Goal: Information Seeking & Learning: Learn about a topic

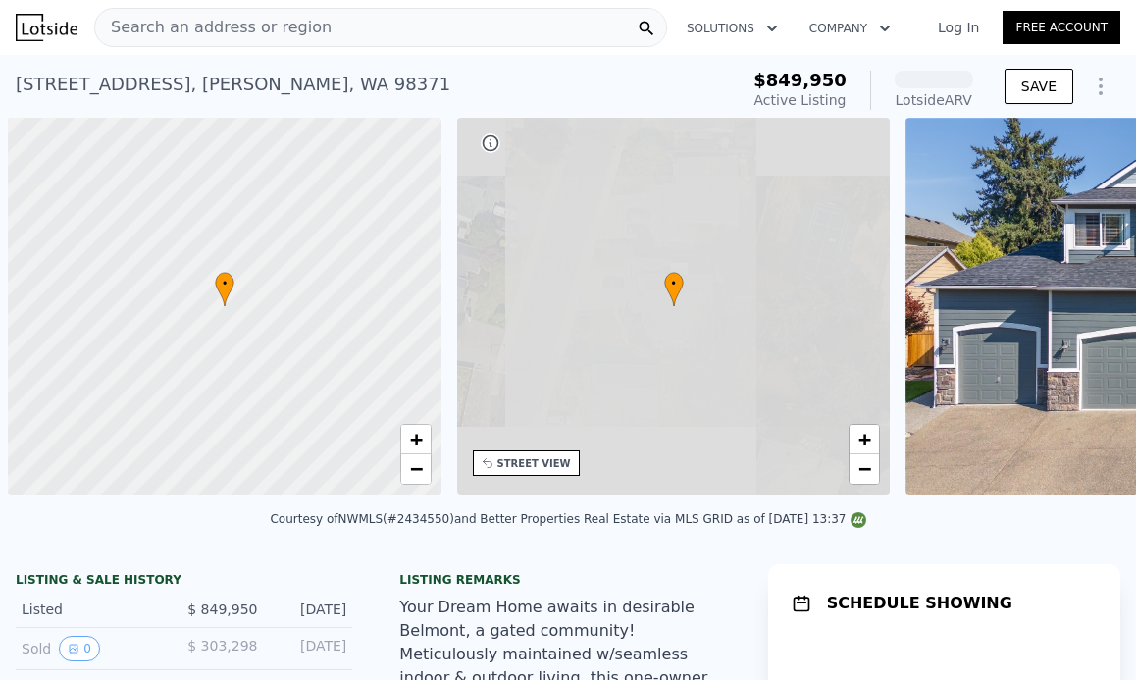
scroll to position [0, 8]
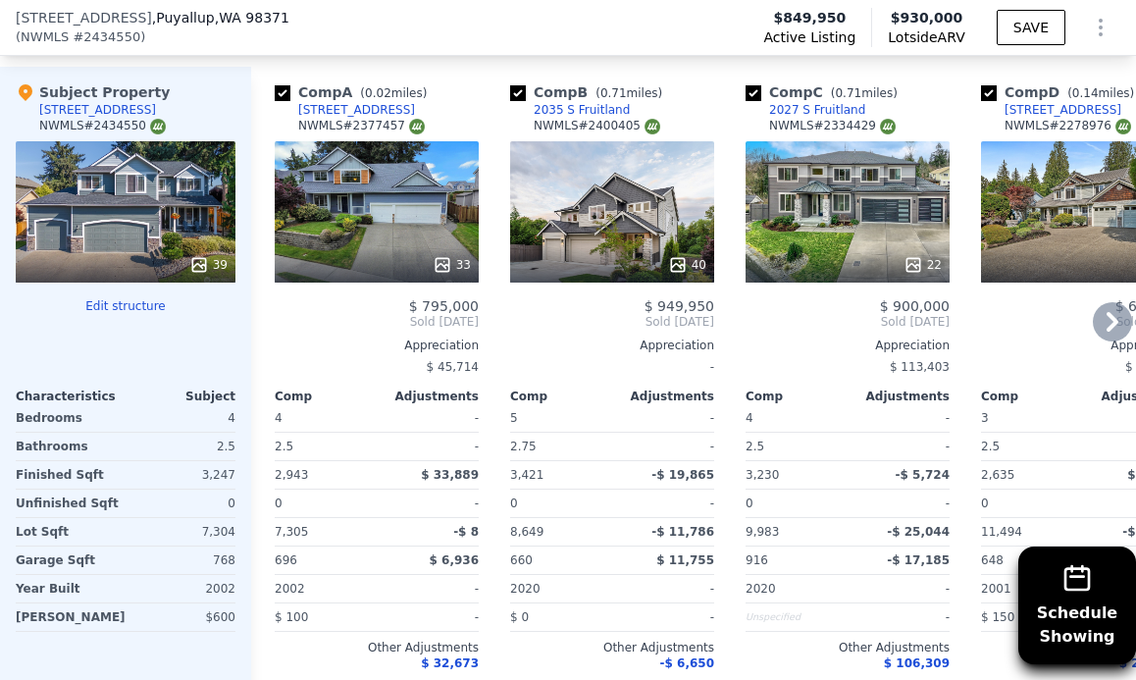
scroll to position [1817, 0]
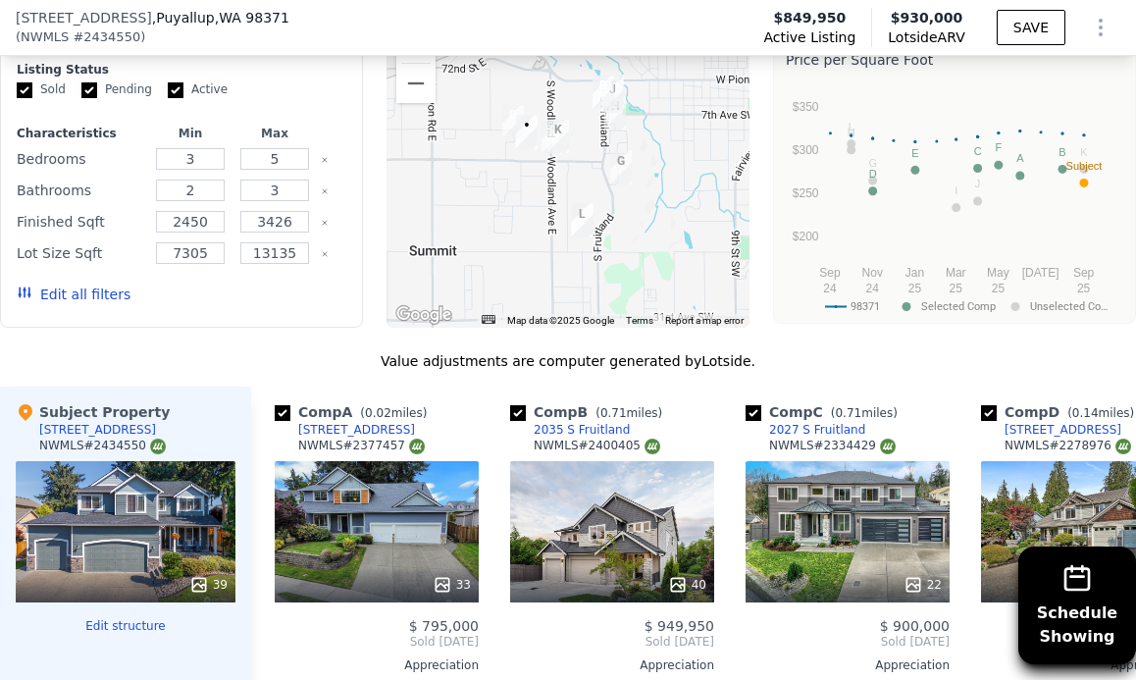
click at [143, 438] on div "[STREET_ADDRESS]" at bounding box center [97, 430] width 117 height 16
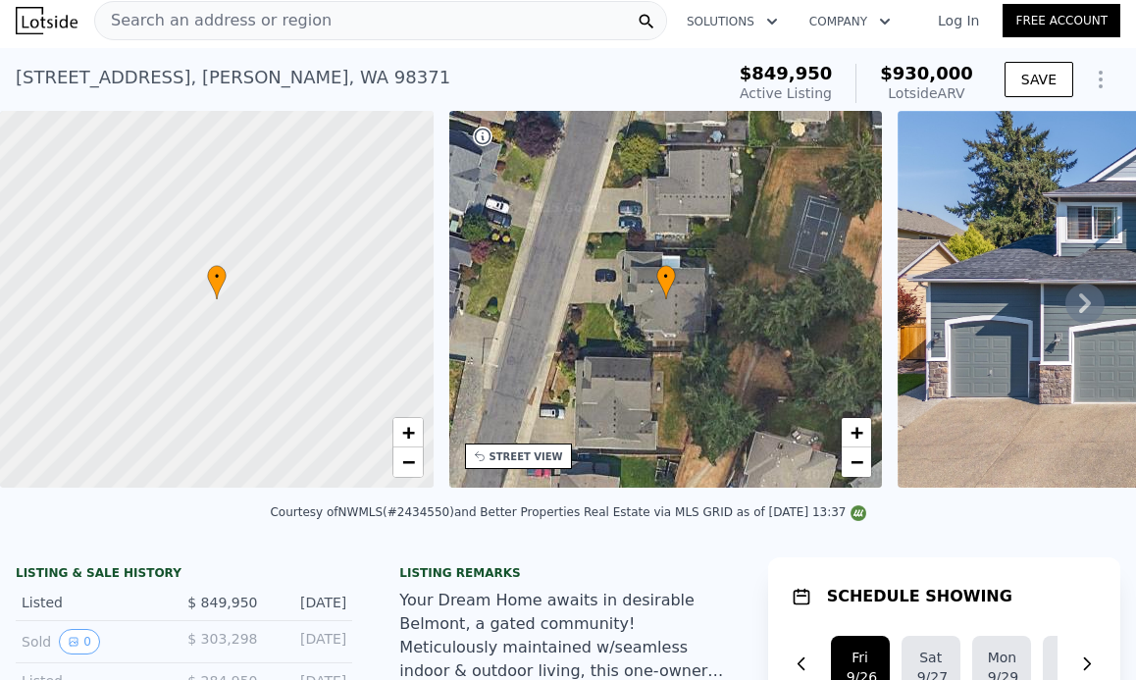
scroll to position [68, 0]
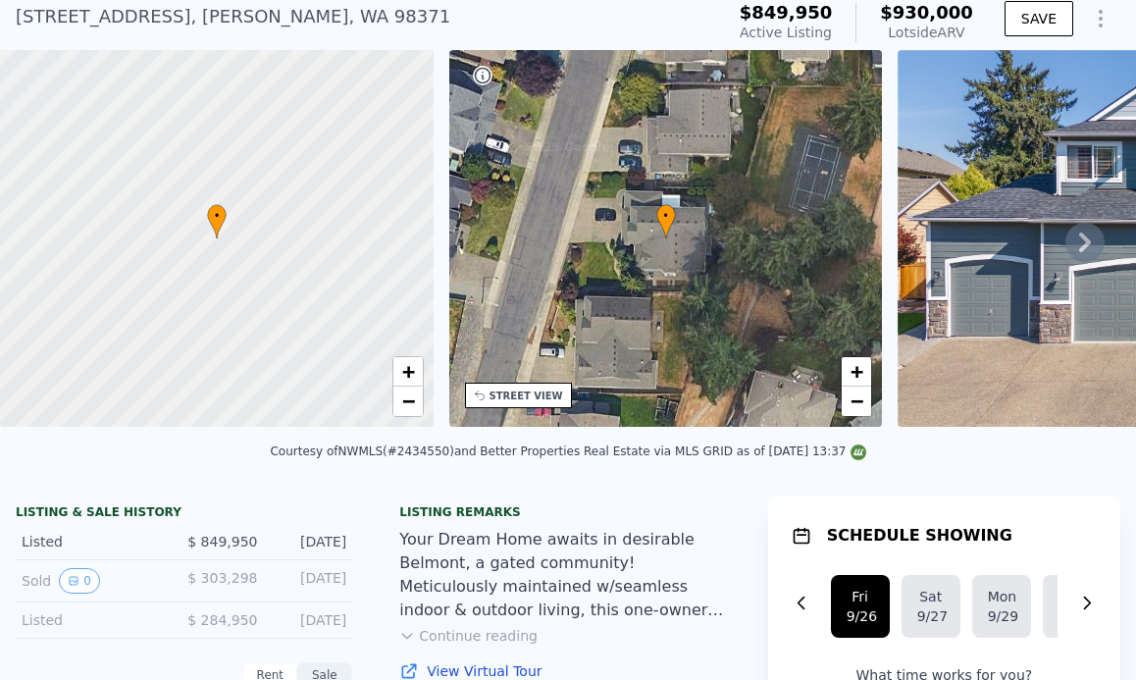
drag, startPoint x: 314, startPoint y: 593, endPoint x: 354, endPoint y: 591, distance: 40.3
drag, startPoint x: 307, startPoint y: 593, endPoint x: 351, endPoint y: 590, distance: 44.2
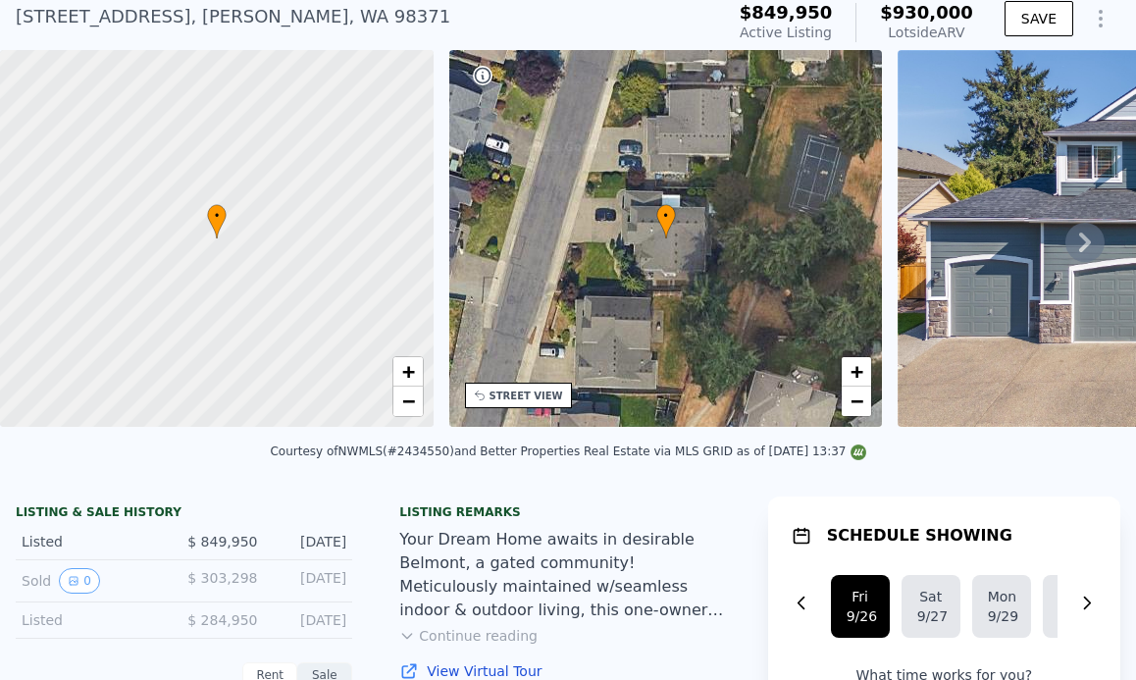
click at [534, 584] on div "Your Dream Home awaits in desirable Belmont, a gated community! Meticulously ma…" at bounding box center [567, 575] width 337 height 94
click at [481, 645] on button "Continue reading" at bounding box center [468, 636] width 138 height 20
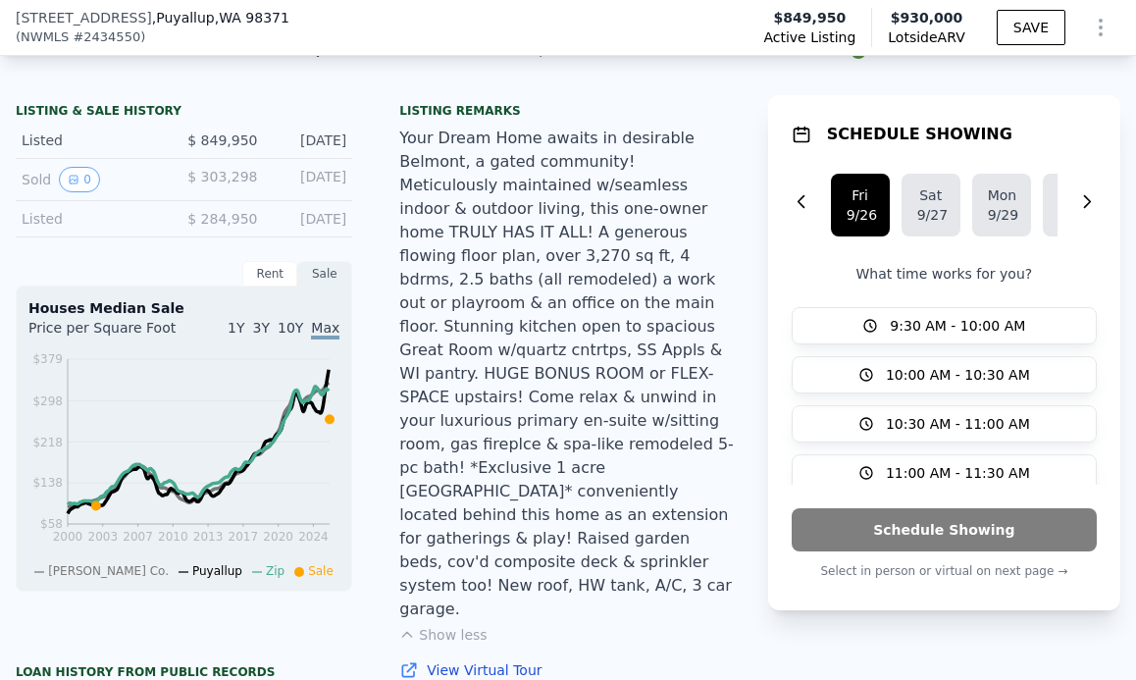
scroll to position [495, 0]
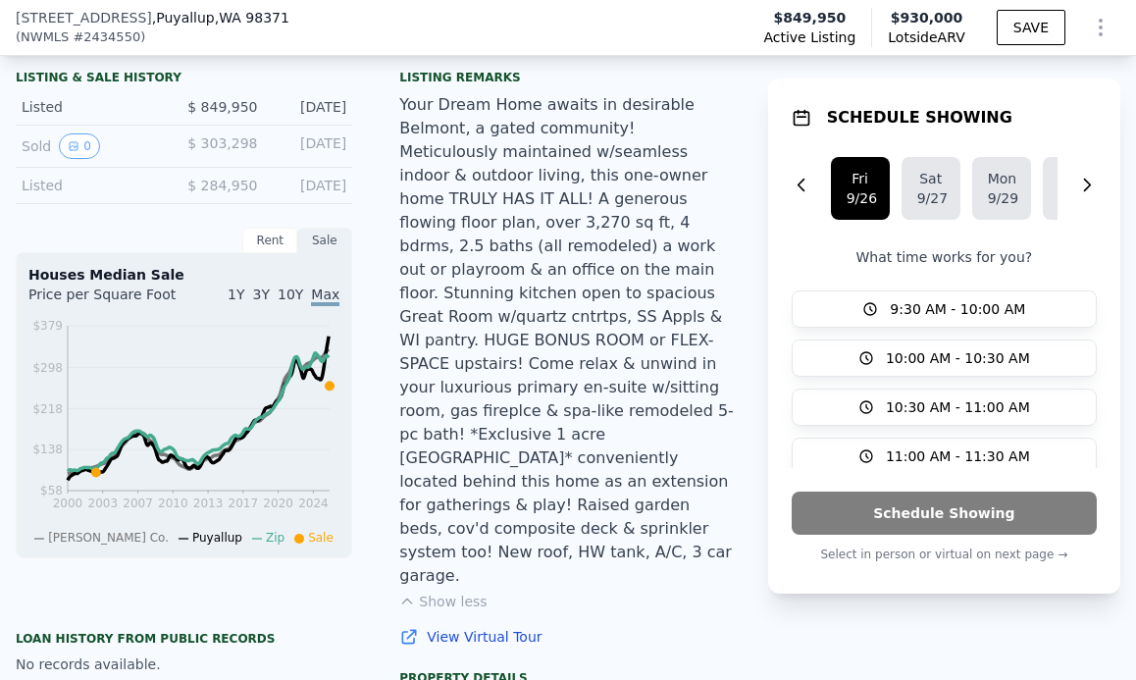
click at [407, 330] on div "Your Dream Home awaits in desirable Belmont, a gated community! Meticulously ma…" at bounding box center [567, 340] width 337 height 494
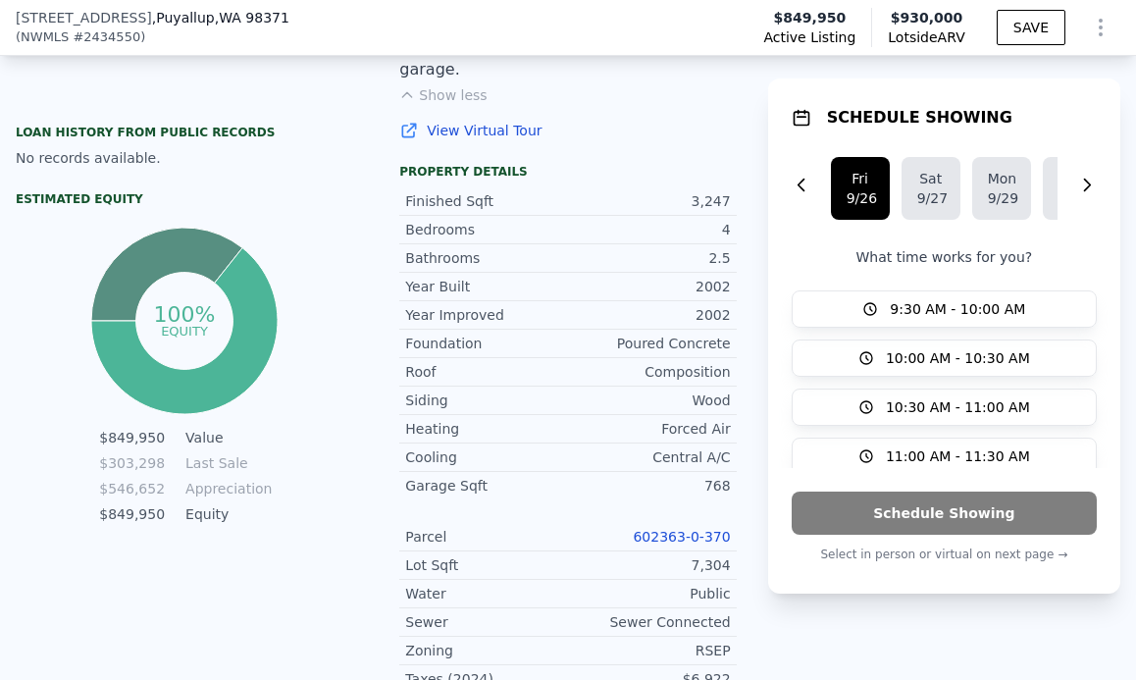
scroll to position [1019, 0]
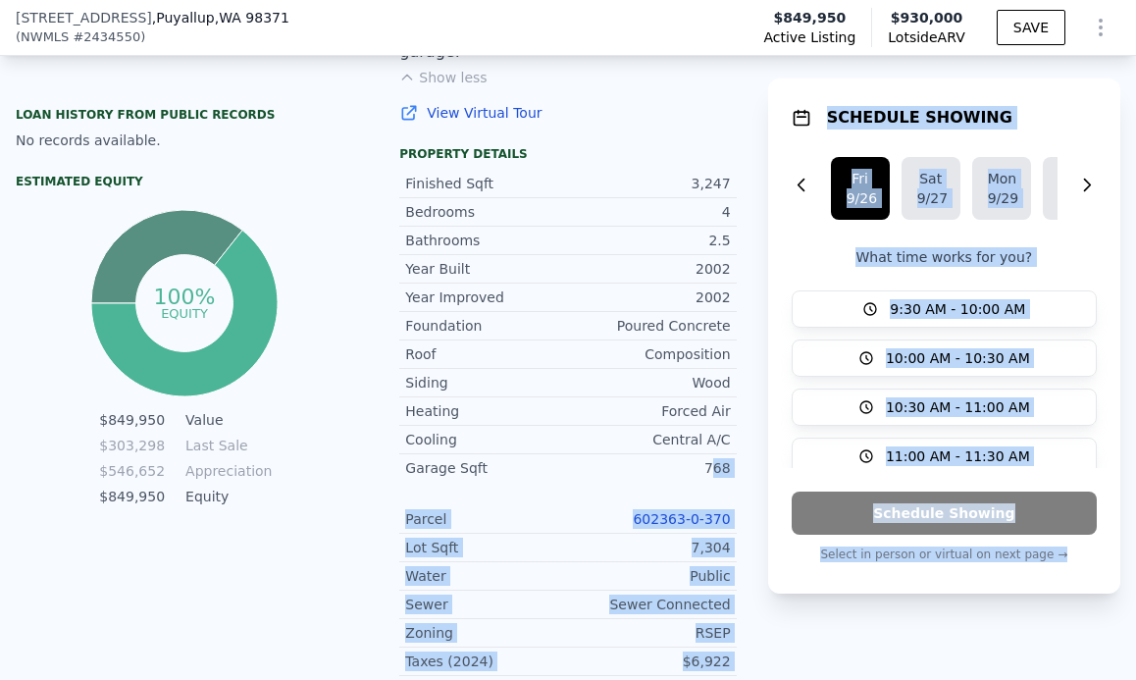
drag, startPoint x: 706, startPoint y: 414, endPoint x: 756, endPoint y: 409, distance: 50.3
click at [756, 409] on div "LISTING & SALE HISTORY Listed $ 849,950 Sep 25, 2025 Sold 0 $ 303,298 Dec 2, 20…" at bounding box center [568, 157] width 1136 height 1238
click at [756, 408] on div "LISTING & SALE HISTORY Listed $ 849,950 Sep 25, 2025 Sold 0 $ 303,298 Dec 2, 20…" at bounding box center [568, 157] width 1136 height 1238
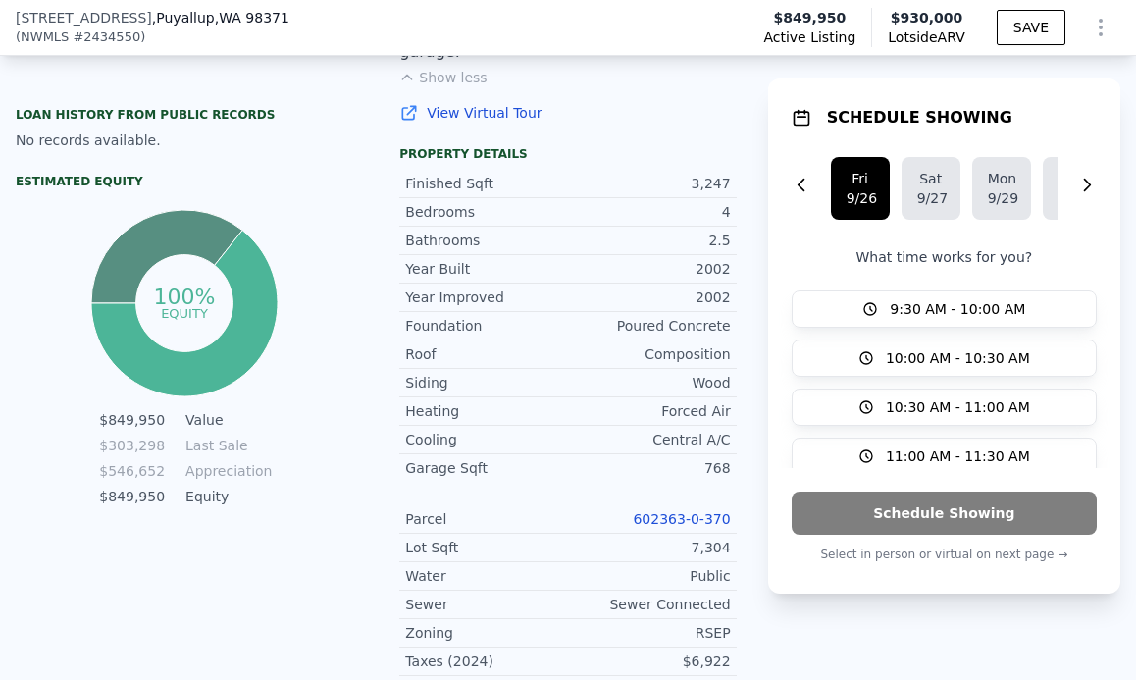
click at [674, 316] on div "Poured Concrete" at bounding box center [649, 326] width 163 height 20
drag, startPoint x: 694, startPoint y: 268, endPoint x: 756, endPoint y: 266, distance: 62.8
click at [753, 266] on div "LISTING & SALE HISTORY Listed $ 849,950 Sep 25, 2025 Sold 0 $ 303,298 Dec 2, 20…" at bounding box center [568, 157] width 1136 height 1238
click at [728, 286] on div "LISTING & SALE HISTORY Listed $ 849,950 Sep 25, 2025 Sold 0 $ 303,298 Dec 2, 20…" at bounding box center [568, 157] width 1136 height 1238
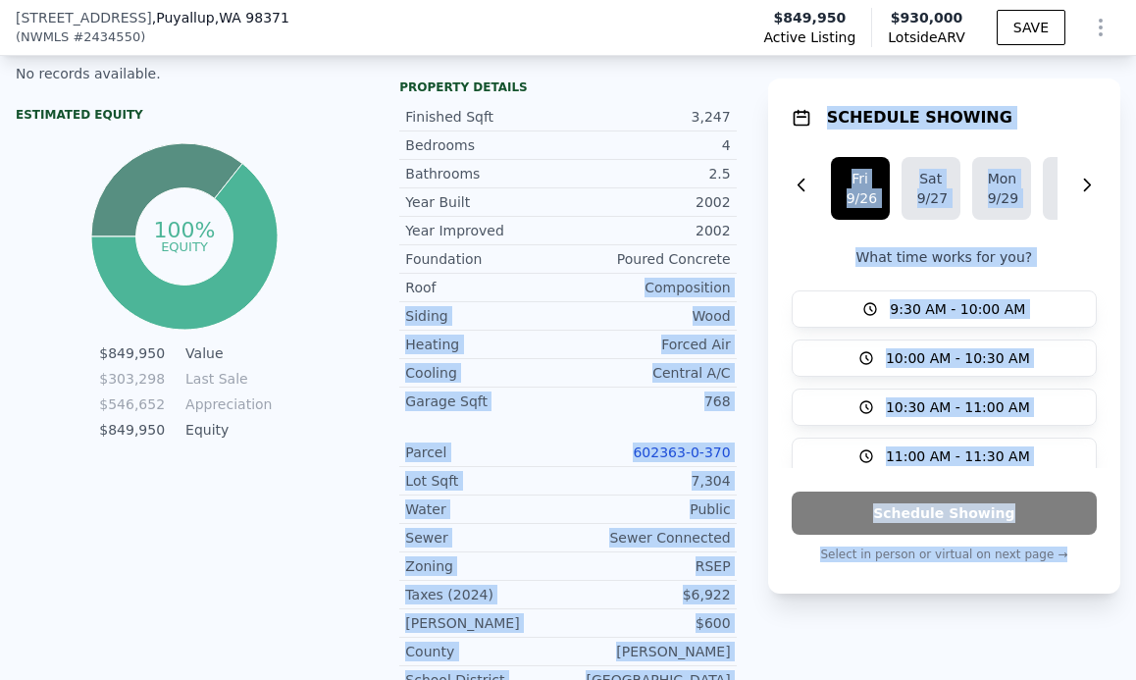
scroll to position [1152, 0]
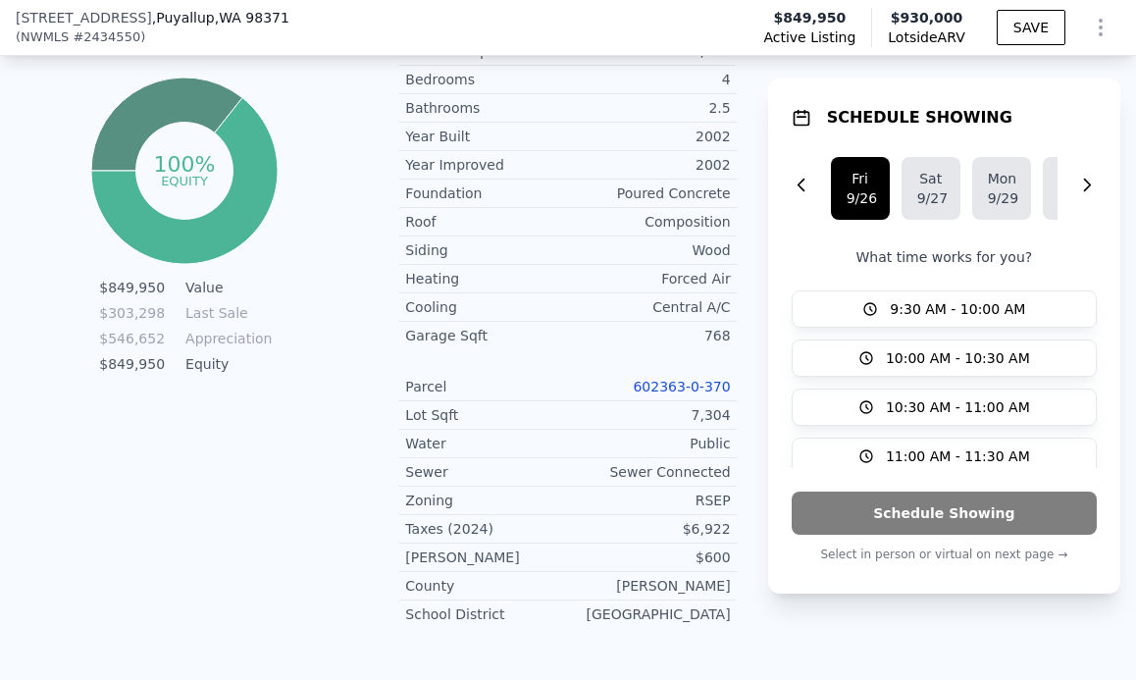
click at [254, 431] on div "LISTING & SALE HISTORY Listed $ 849,950 Sep 25, 2025 Sold 0 $ 303,298 Dec 2, 20…" at bounding box center [184, 24] width 368 height 1238
drag, startPoint x: 187, startPoint y: 330, endPoint x: 246, endPoint y: 340, distance: 59.8
click at [247, 324] on td "Last Sale" at bounding box center [225, 313] width 88 height 22
click at [246, 375] on td "Equity" at bounding box center [225, 364] width 88 height 22
drag, startPoint x: 186, startPoint y: 359, endPoint x: 298, endPoint y: 363, distance: 111.9
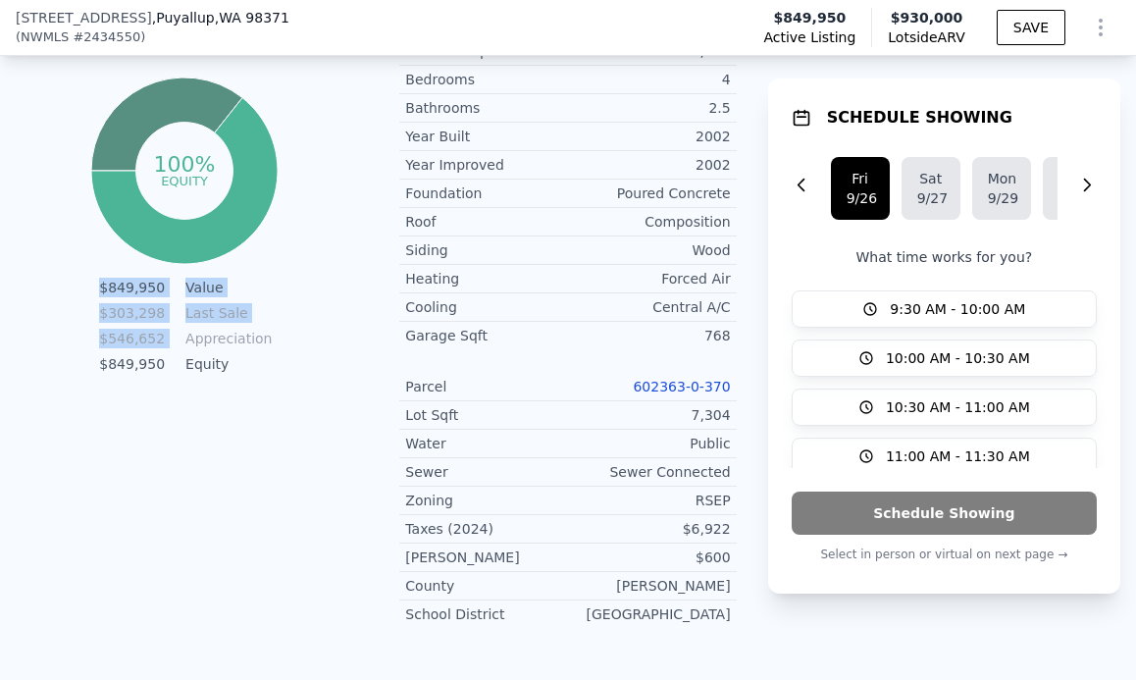
click at [297, 363] on div "100% equity $849,950 Value $303,298 Last Sale $546,652 Appreciation $849,950 Eq…" at bounding box center [184, 226] width 337 height 306
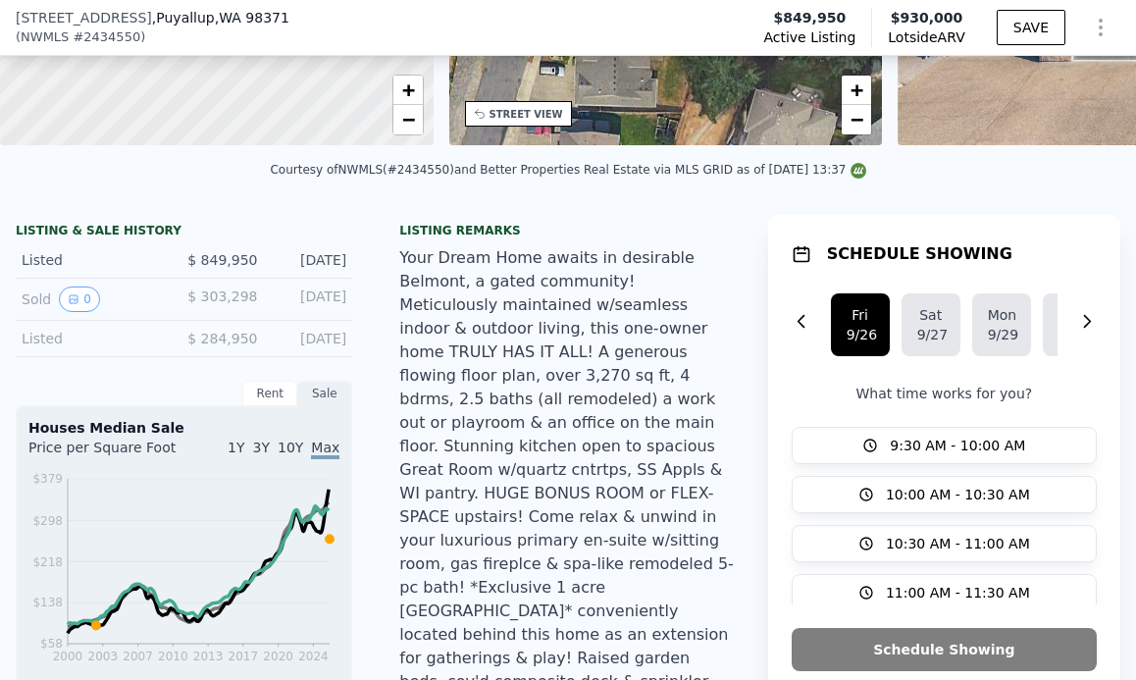
click at [665, 252] on div "Listing remarks Your Dream Home awaits in desirable Belmont, a gated community!…" at bounding box center [568, 519] width 368 height 593
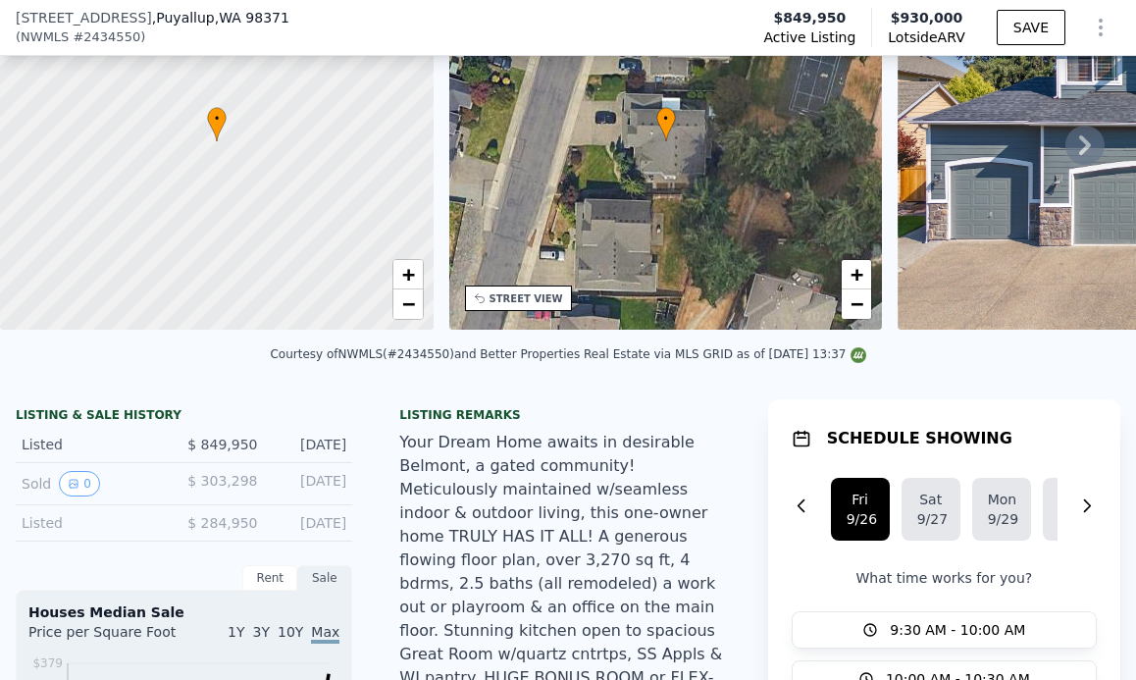
scroll to position [11, 0]
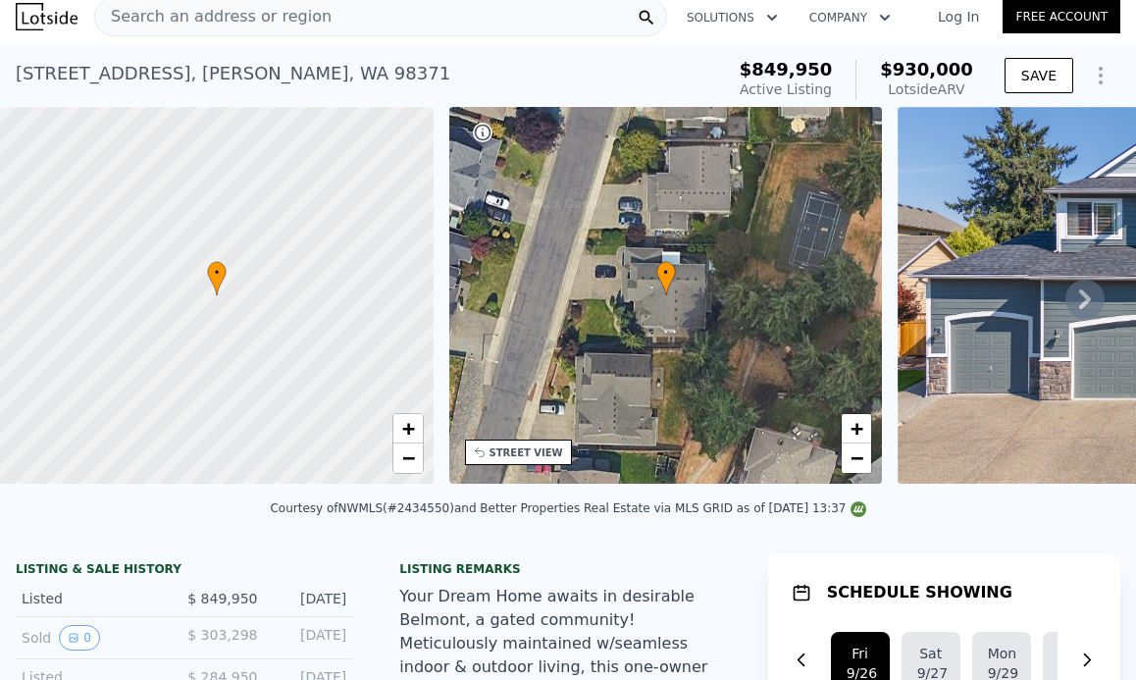
click at [579, 576] on div "Listing remarks" at bounding box center [567, 569] width 337 height 16
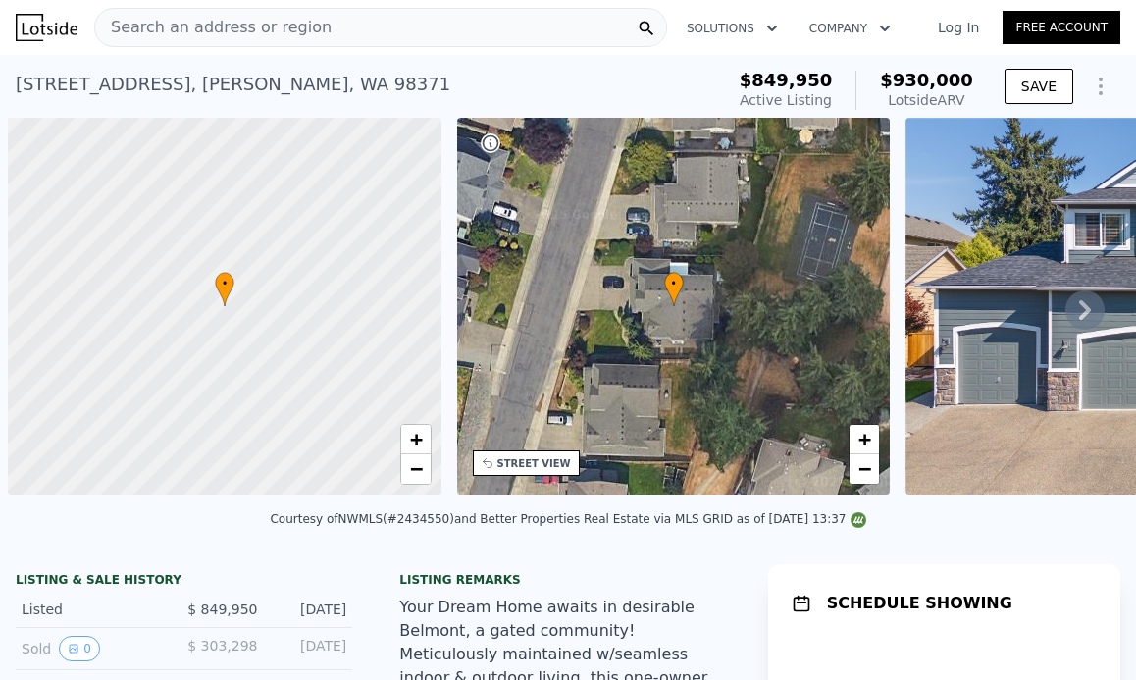
scroll to position [0, 8]
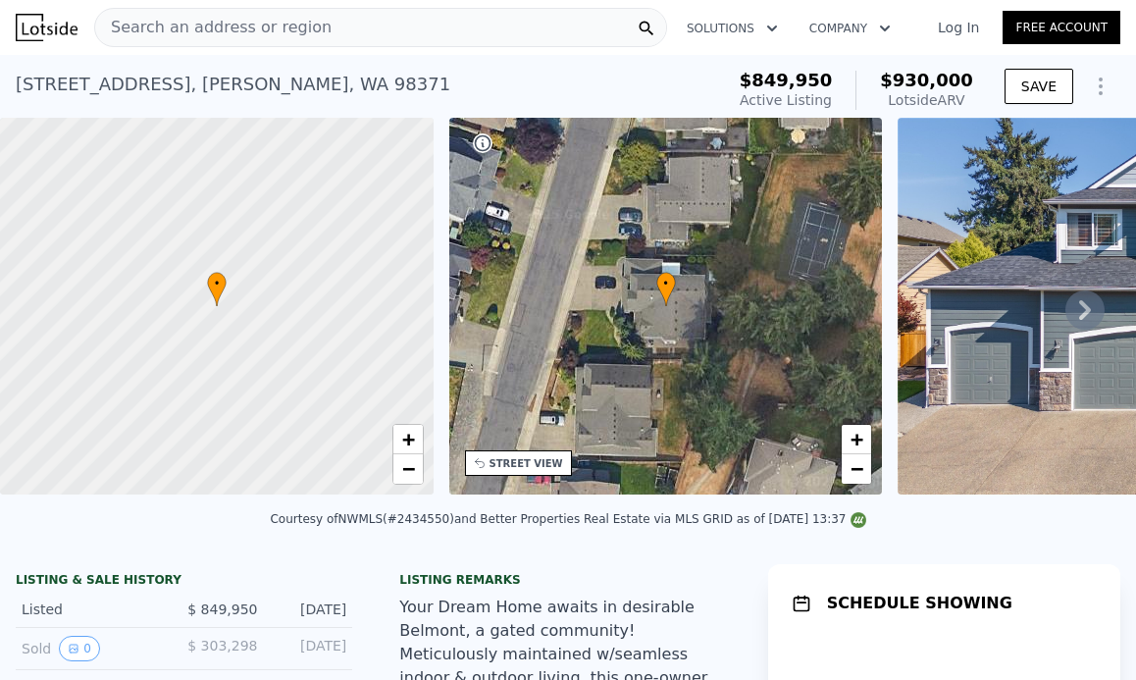
click at [425, 20] on div "Search an address or region" at bounding box center [380, 27] width 573 height 39
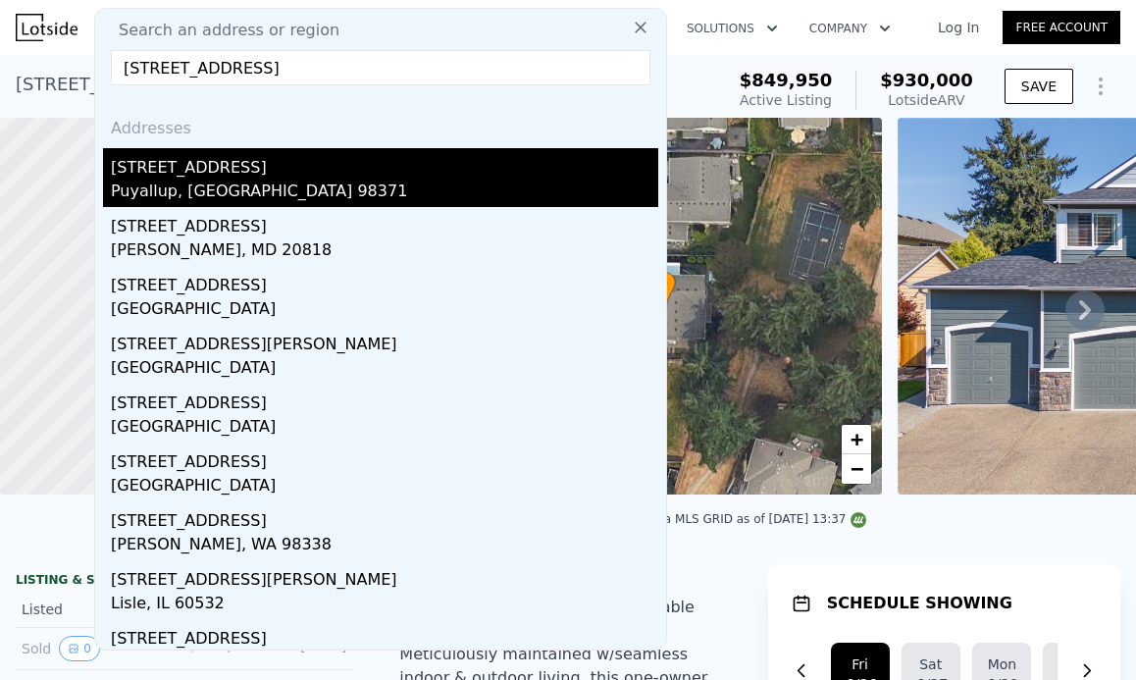
type input "[STREET_ADDRESS]"
click at [341, 194] on div "Puyallup, [GEOGRAPHIC_DATA] 98371" at bounding box center [384, 193] width 547 height 27
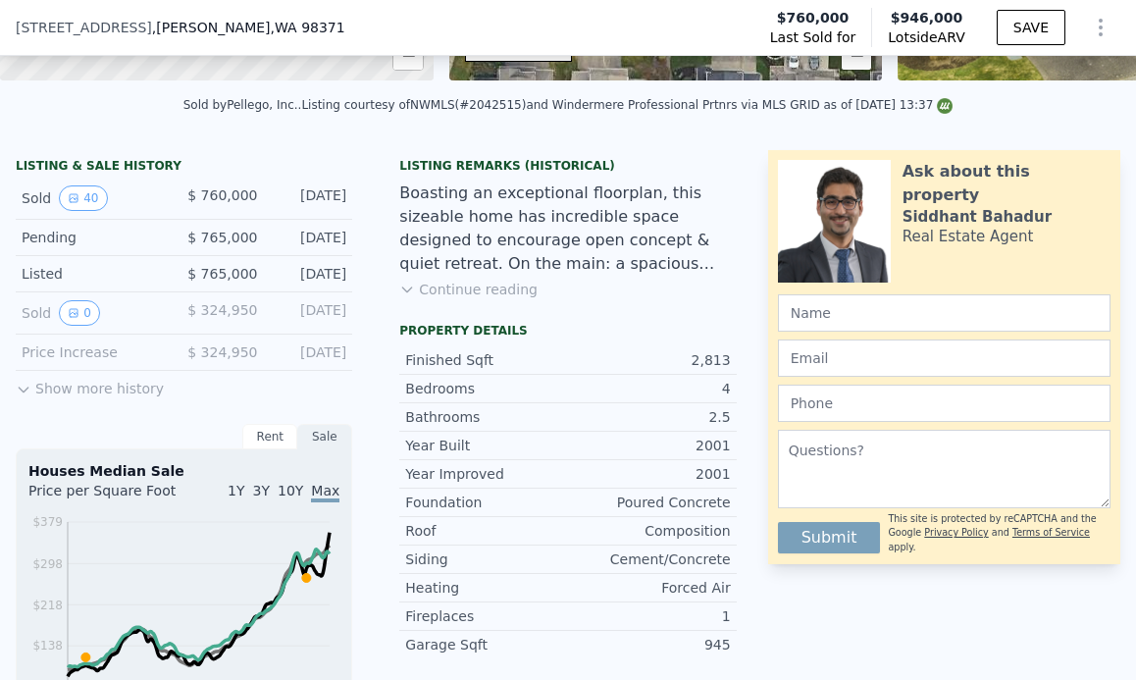
scroll to position [278, 0]
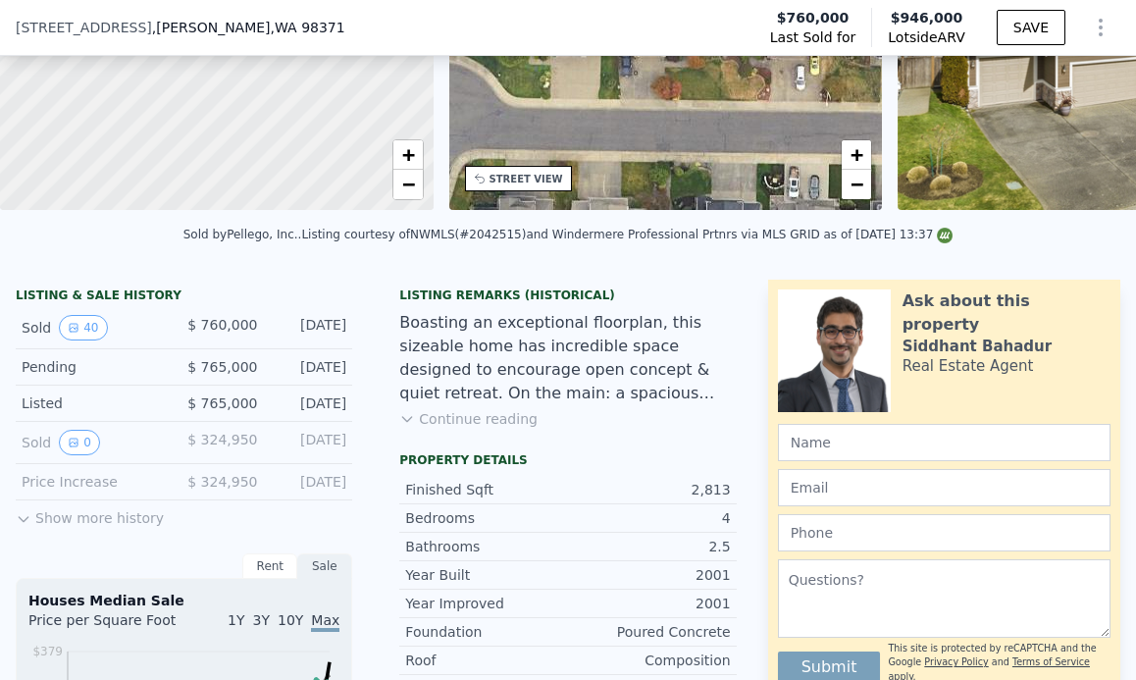
click at [521, 429] on button "Continue reading" at bounding box center [468, 419] width 138 height 20
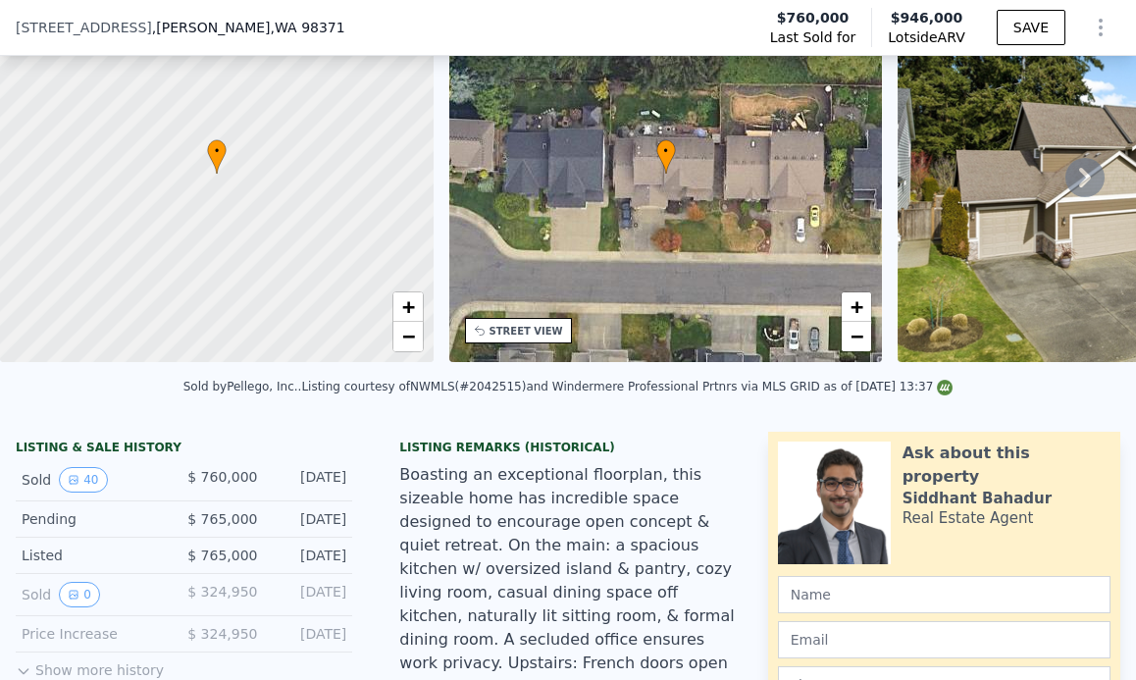
scroll to position [164, 0]
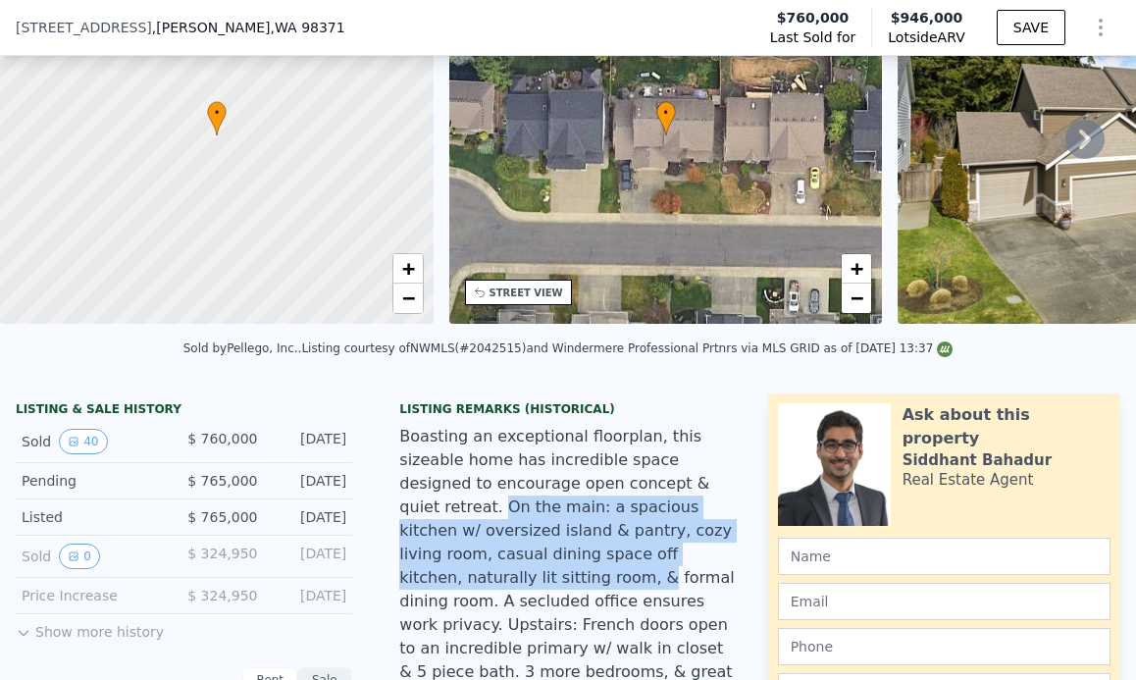
drag, startPoint x: 693, startPoint y: 497, endPoint x: 704, endPoint y: 569, distance: 72.6
click at [704, 569] on div "Boasting an exceptional floorplan, this sizeable home has incredible space desi…" at bounding box center [567, 660] width 337 height 471
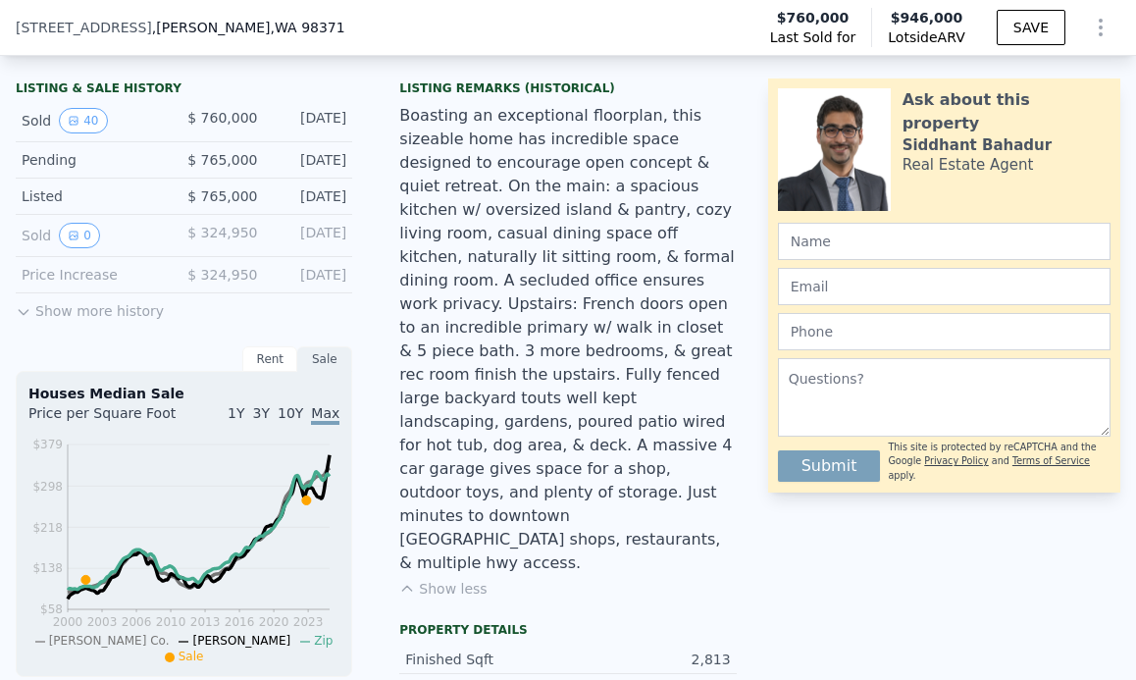
click at [574, 465] on div "Boasting an exceptional floorplan, this sizeable home has incredible space desi…" at bounding box center [567, 339] width 337 height 471
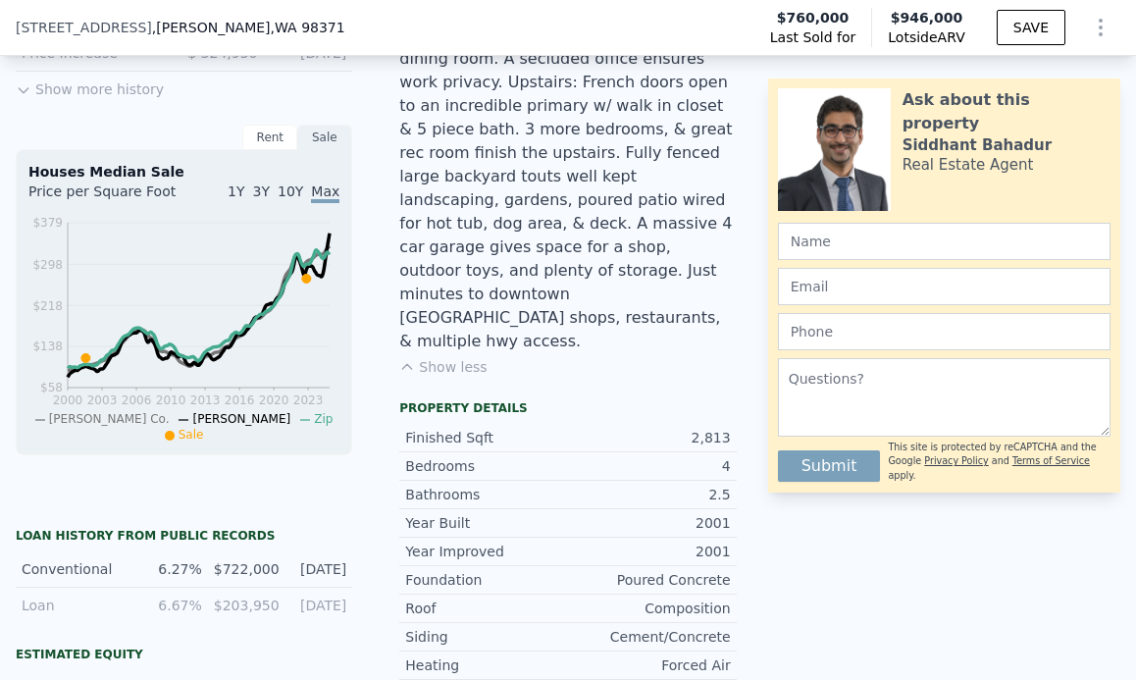
scroll to position [884, 0]
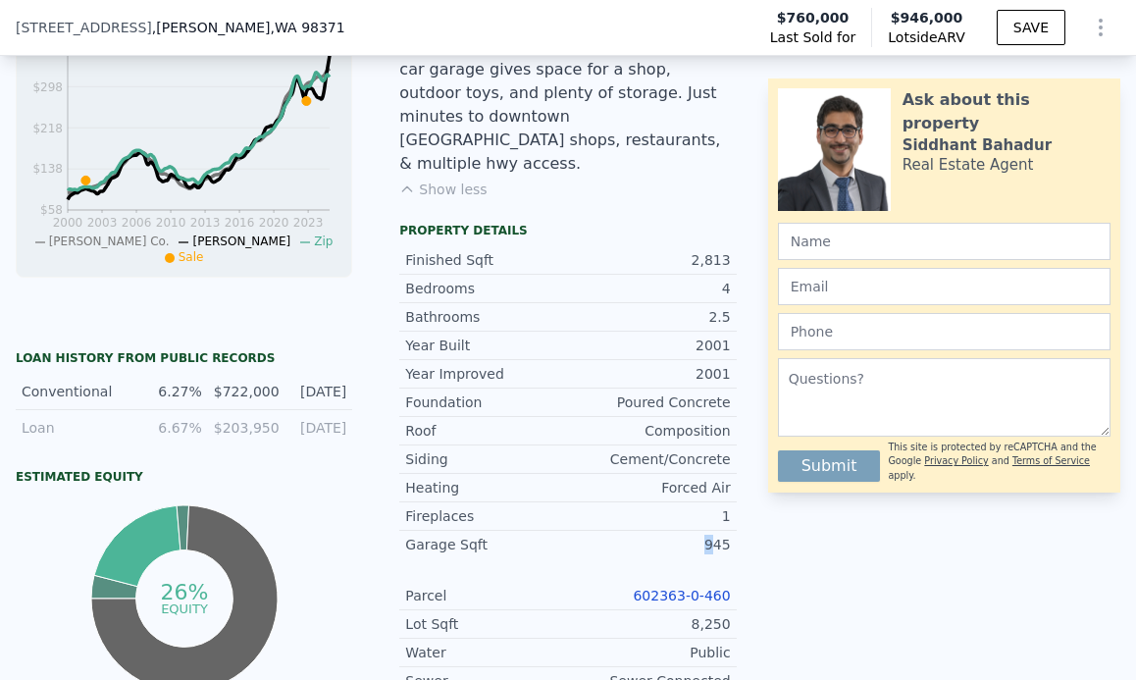
drag, startPoint x: 690, startPoint y: 492, endPoint x: 703, endPoint y: 492, distance: 13.7
click at [703, 535] on div "945" at bounding box center [649, 545] width 163 height 20
click at [732, 520] on div "Property details Finished Sqft 2,813 Bedrooms 4 Bathrooms 2.5 Year Built 2001 Y…" at bounding box center [568, 552] width 368 height 658
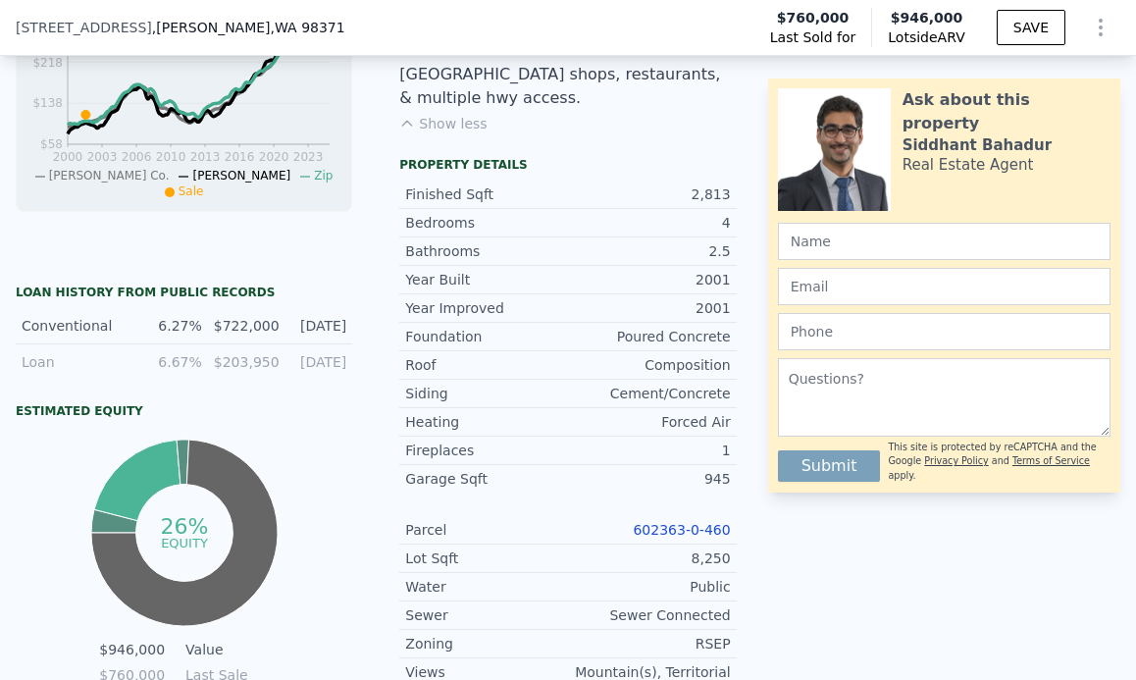
scroll to position [950, 0]
click at [744, 594] on div "LISTING & SALE HISTORY Sold 40 $ 760,000 [DATE] Pending $ 765,000 [DATE] Listed…" at bounding box center [568, 213] width 1136 height 1210
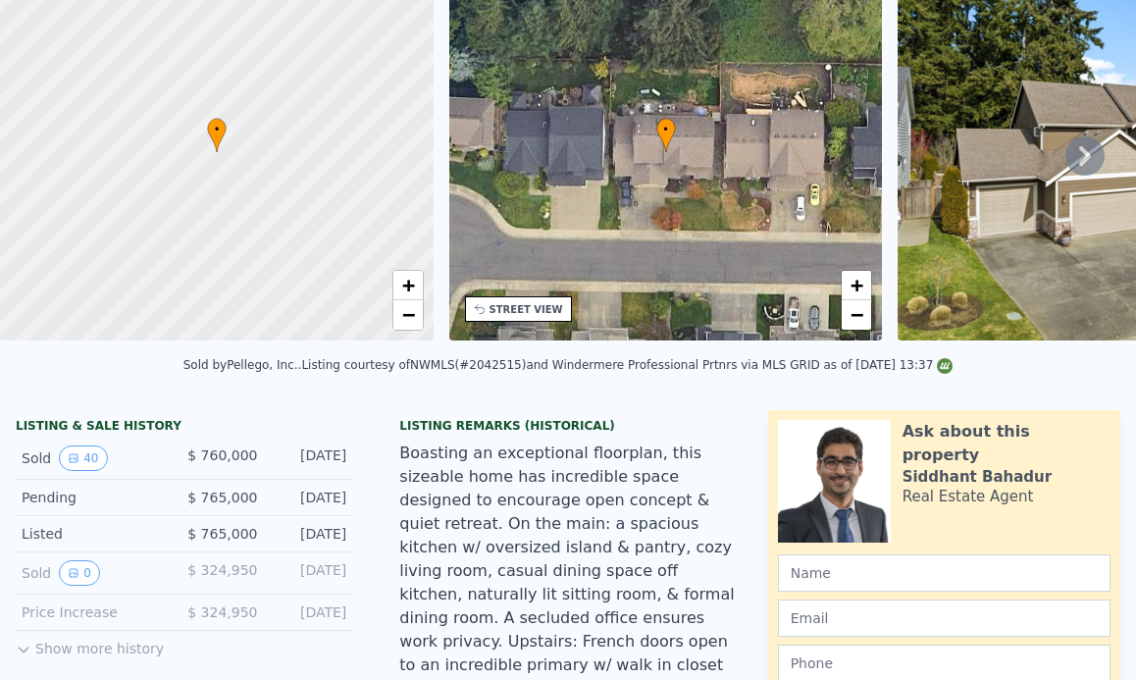
scroll to position [0, 0]
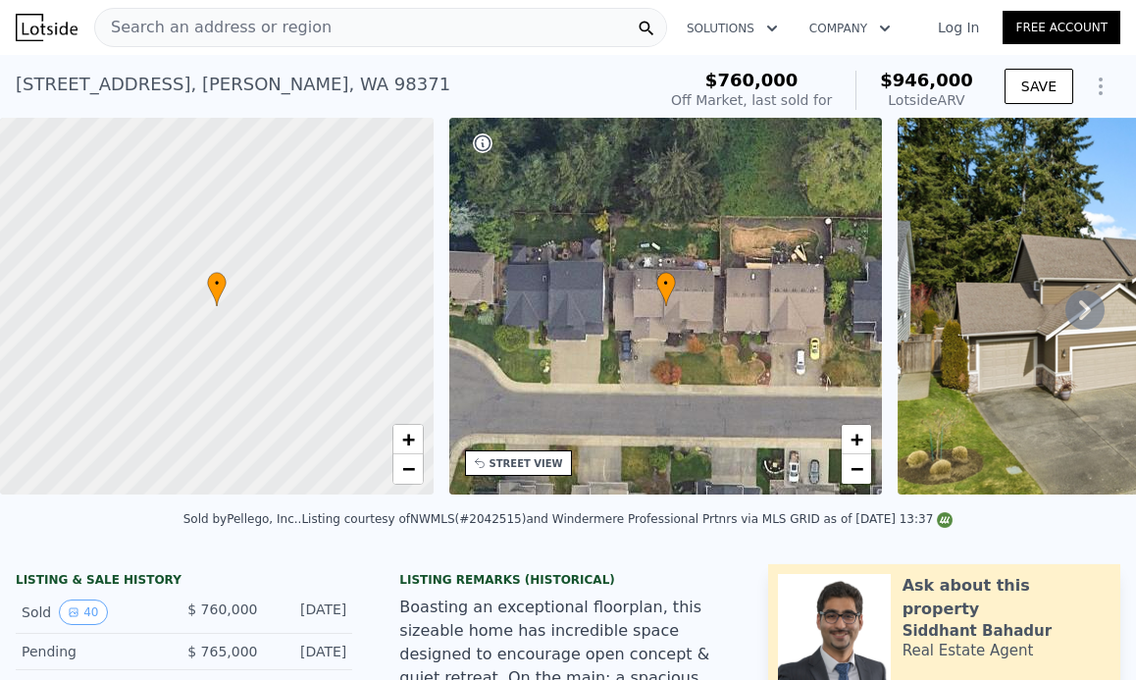
click at [278, 51] on nav "Search an address or region Solutions Company Open main menu Log In Free Account" at bounding box center [568, 27] width 1136 height 55
click at [295, 29] on span "Search an address or region" at bounding box center [213, 28] width 236 height 24
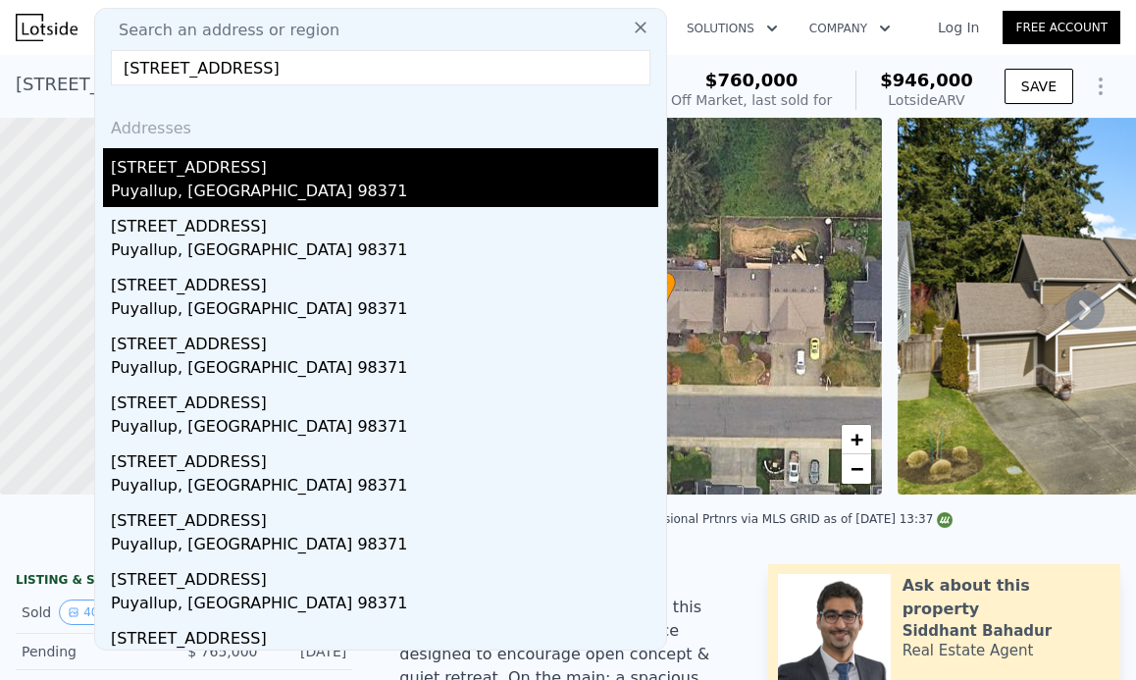
type input "[STREET_ADDRESS]"
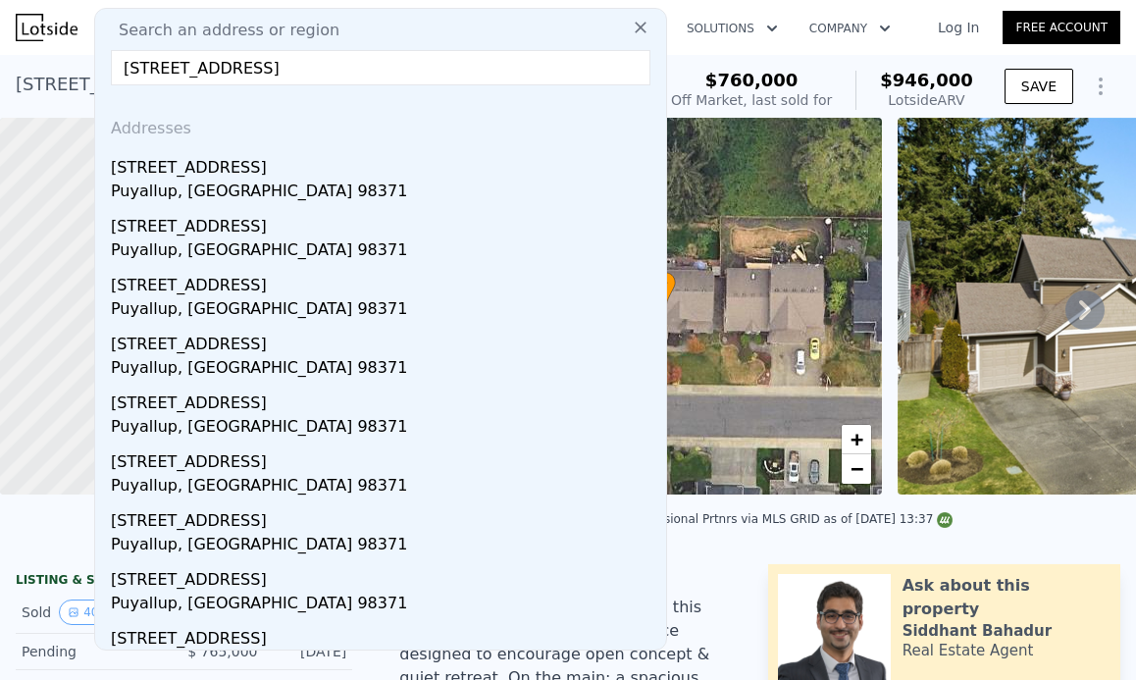
drag, startPoint x: 269, startPoint y: 170, endPoint x: 670, endPoint y: 2, distance: 434.9
click at [269, 171] on div "[STREET_ADDRESS]" at bounding box center [384, 163] width 547 height 31
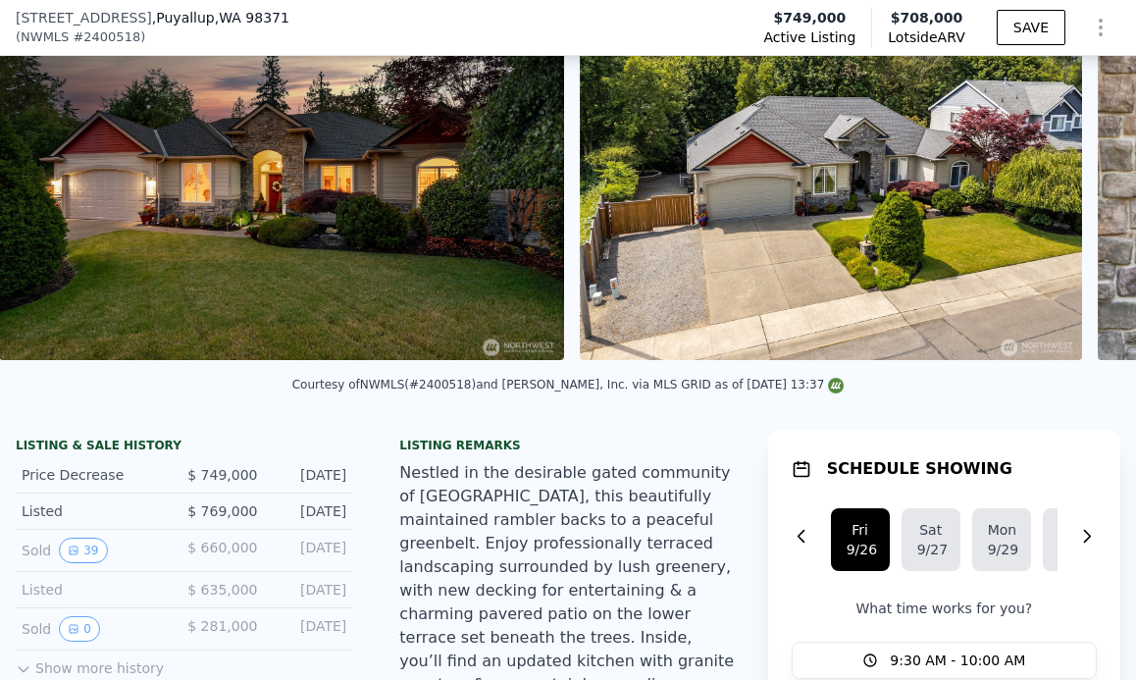
scroll to position [0, 898]
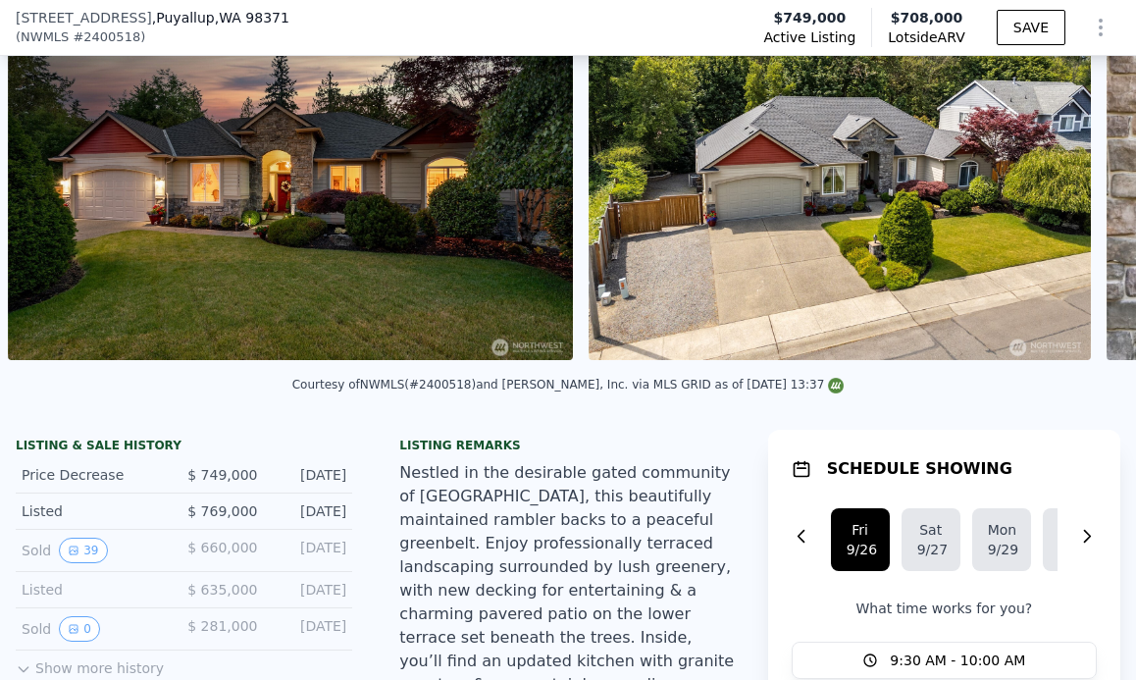
click at [197, 300] on img at bounding box center [290, 171] width 565 height 377
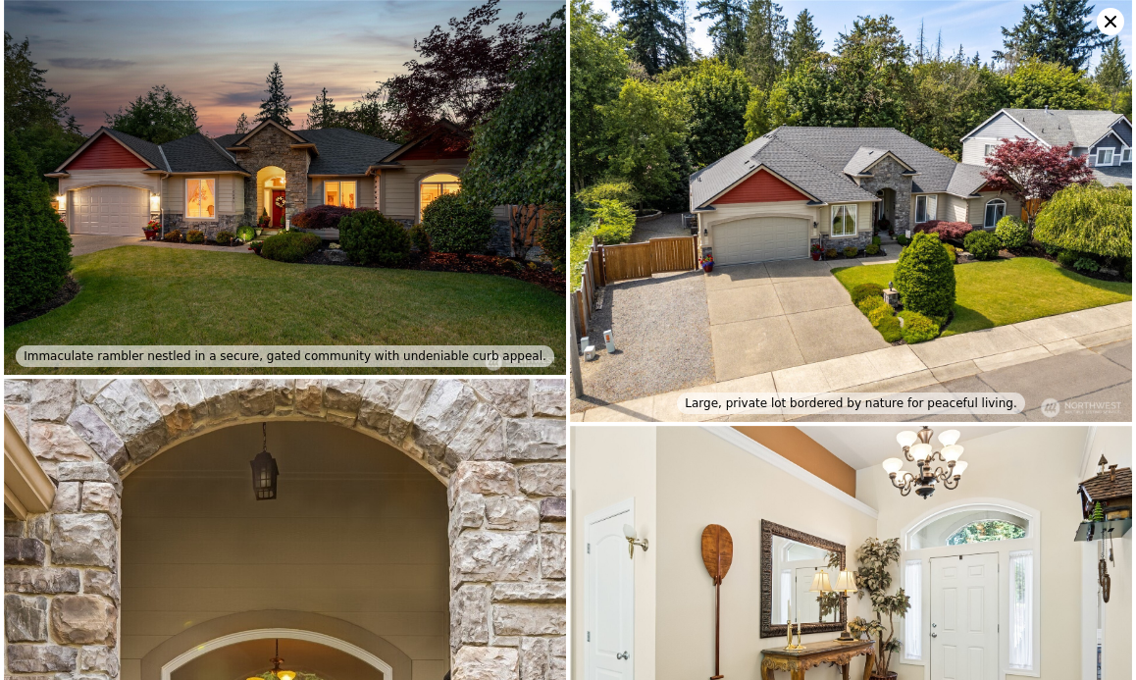
click at [427, 230] on img at bounding box center [285, 187] width 562 height 375
click at [809, 229] on img at bounding box center [851, 211] width 562 height 422
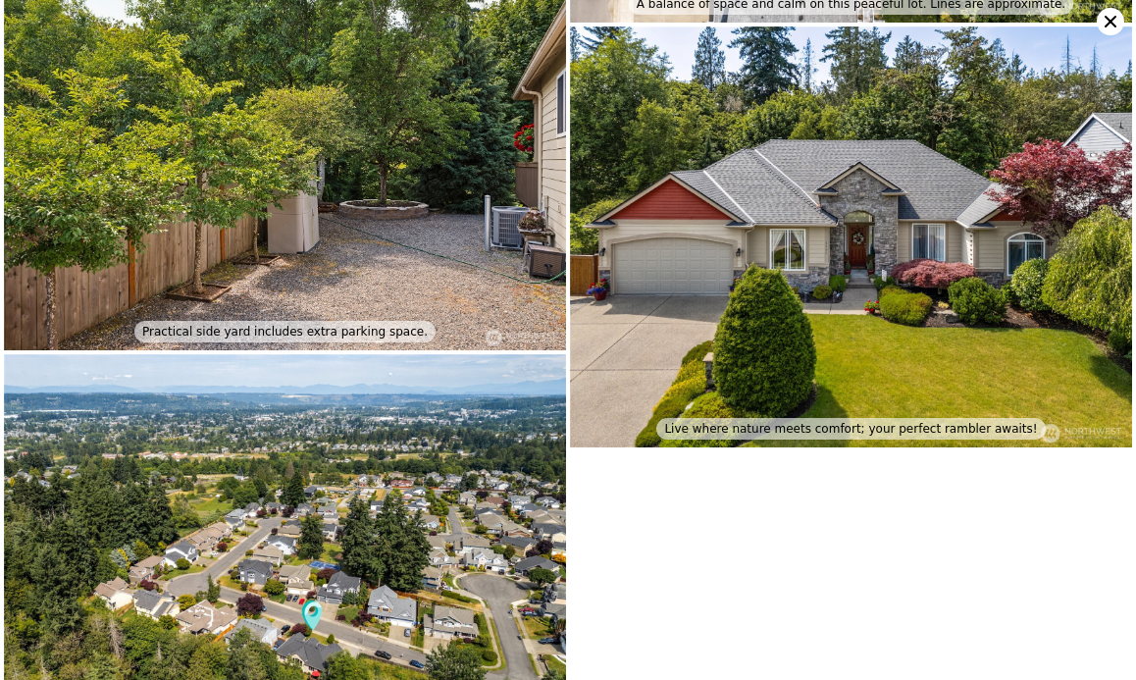
scroll to position [6177, 0]
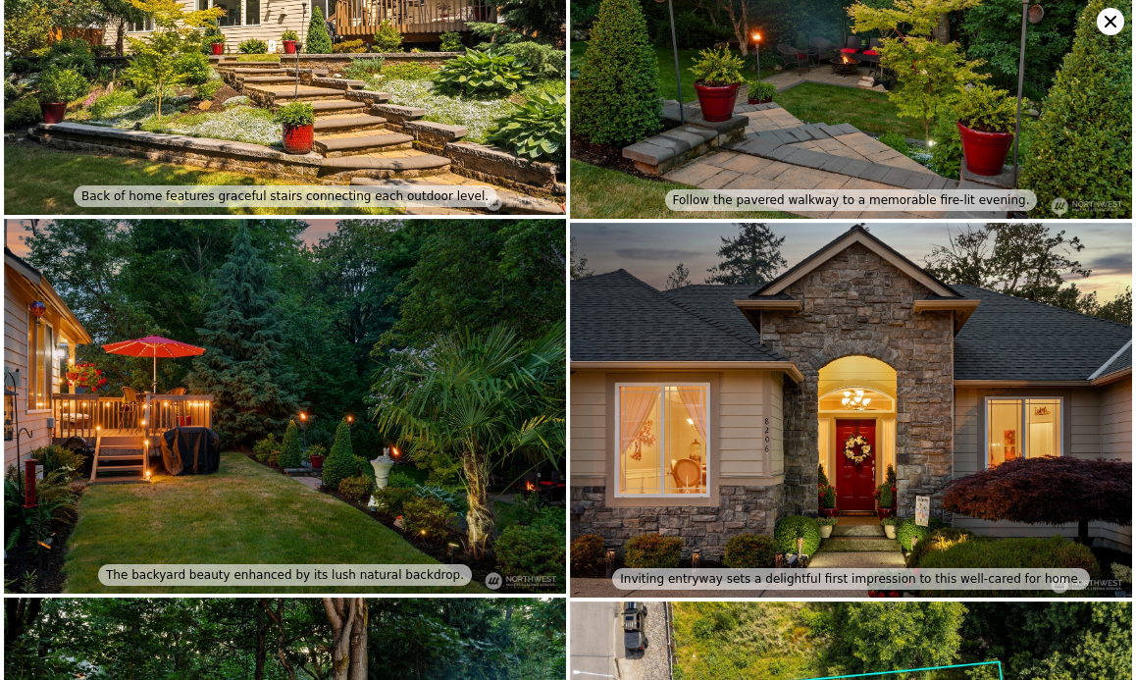
scroll to position [4950, 0]
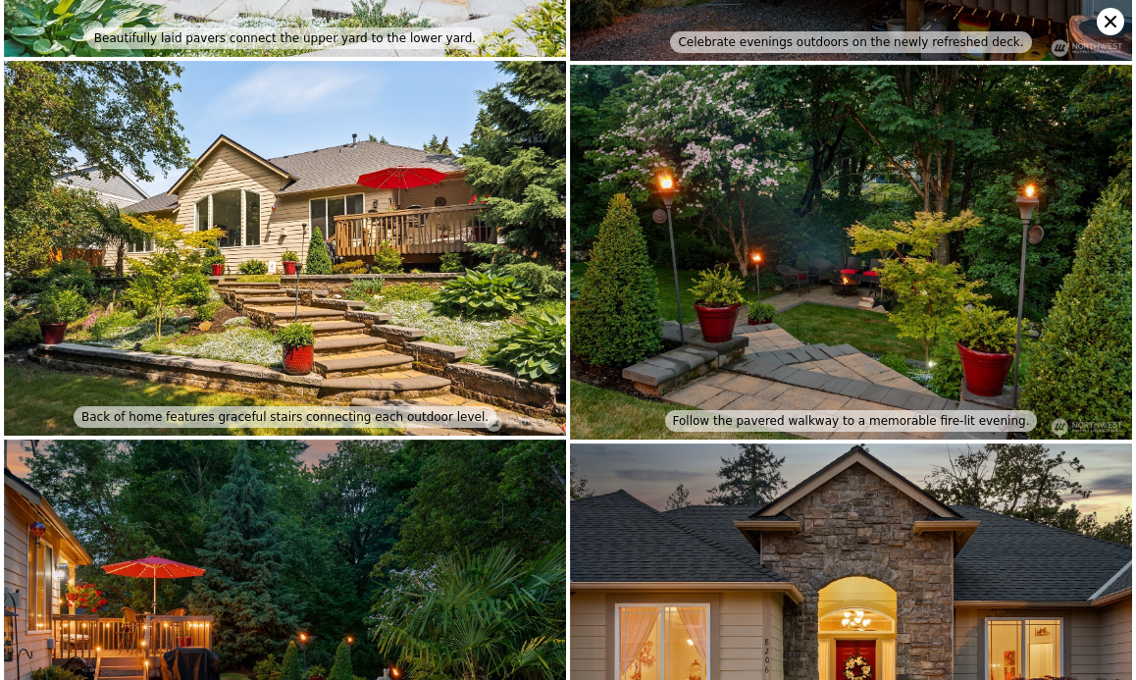
click at [890, 410] on div "Follow the pavered walkway to a memorable fire-lit evening." at bounding box center [851, 421] width 373 height 22
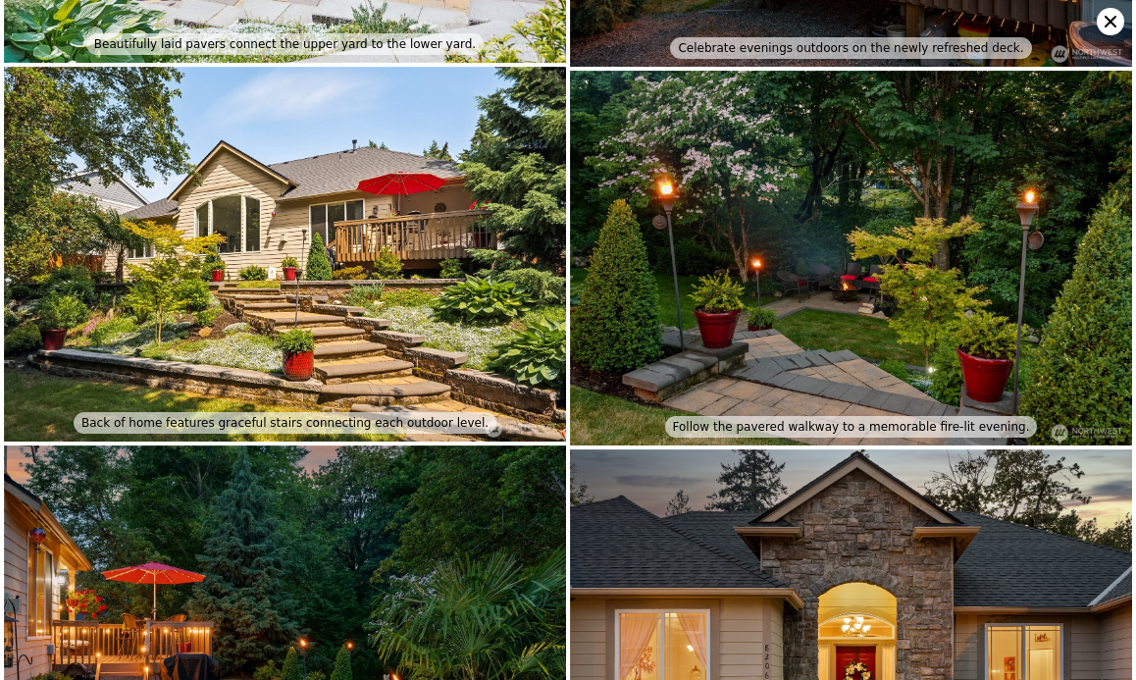
scroll to position [4947, 0]
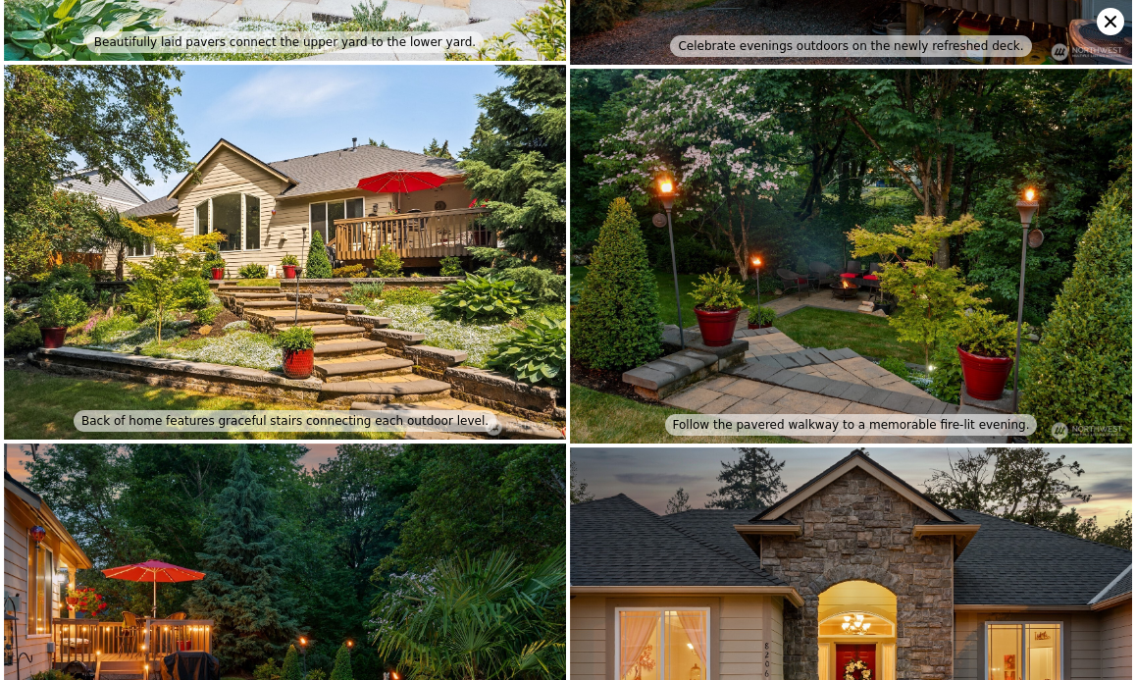
click at [183, 299] on img at bounding box center [285, 252] width 562 height 375
click at [433, 410] on div "Back of home features graceful stairs connecting each outdoor level." at bounding box center [285, 421] width 423 height 22
click at [458, 331] on img at bounding box center [285, 252] width 562 height 375
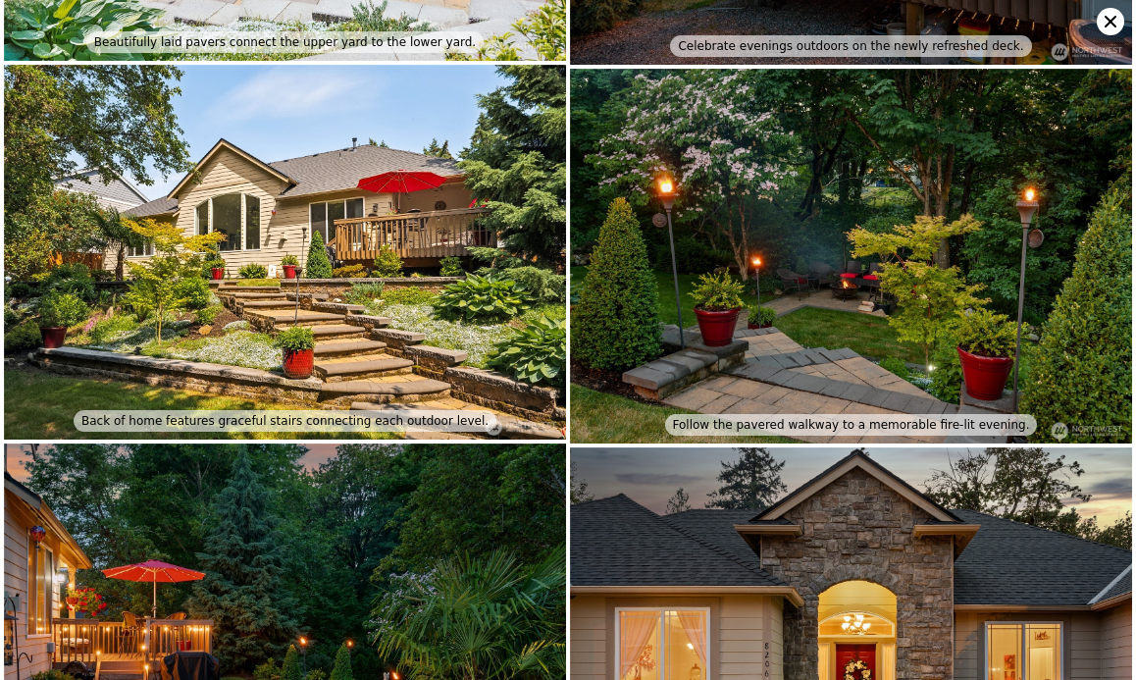
click at [458, 331] on img at bounding box center [285, 252] width 562 height 375
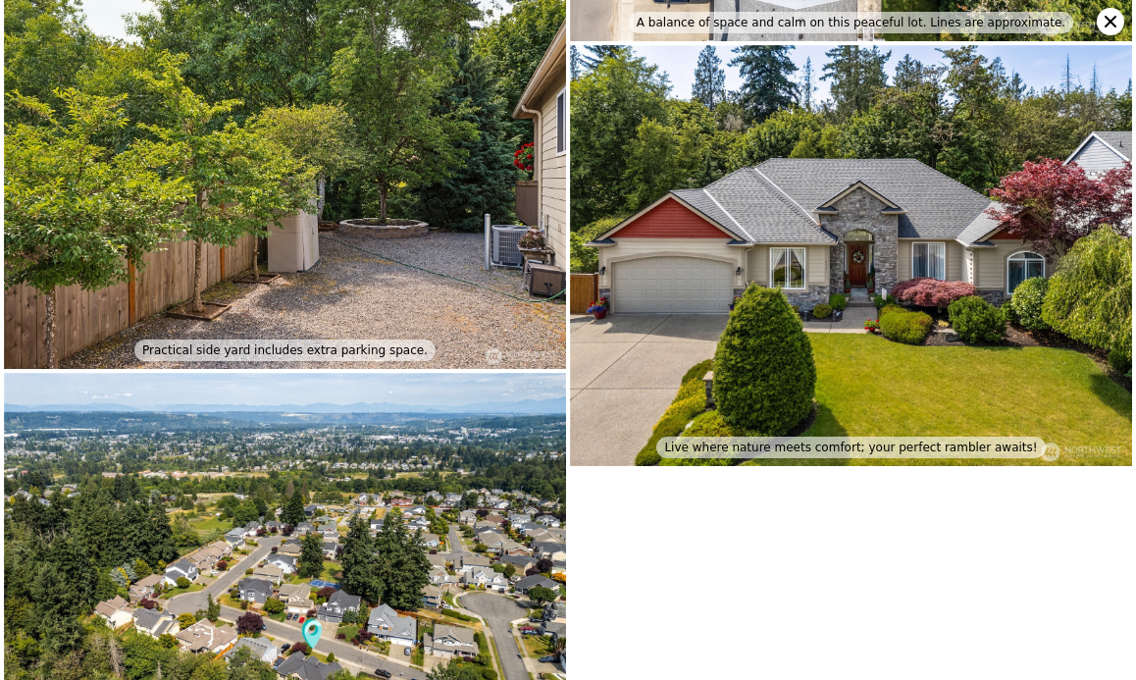
scroll to position [6118, 0]
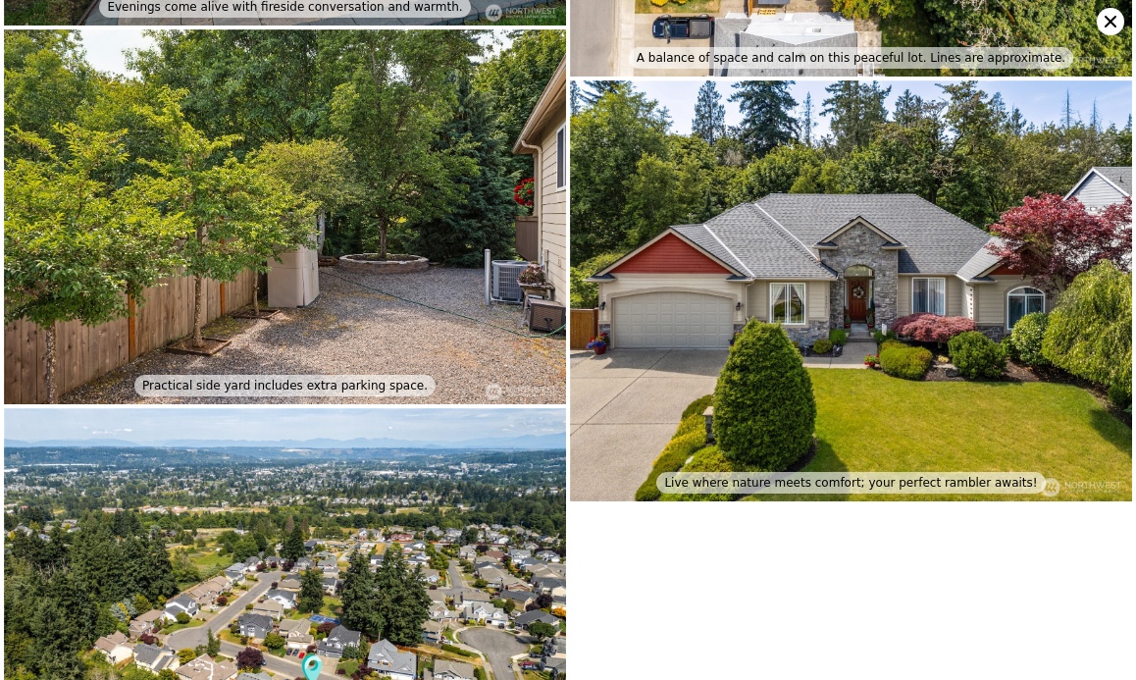
click at [769, 301] on img at bounding box center [851, 291] width 562 height 422
click at [751, 262] on img at bounding box center [851, 291] width 562 height 422
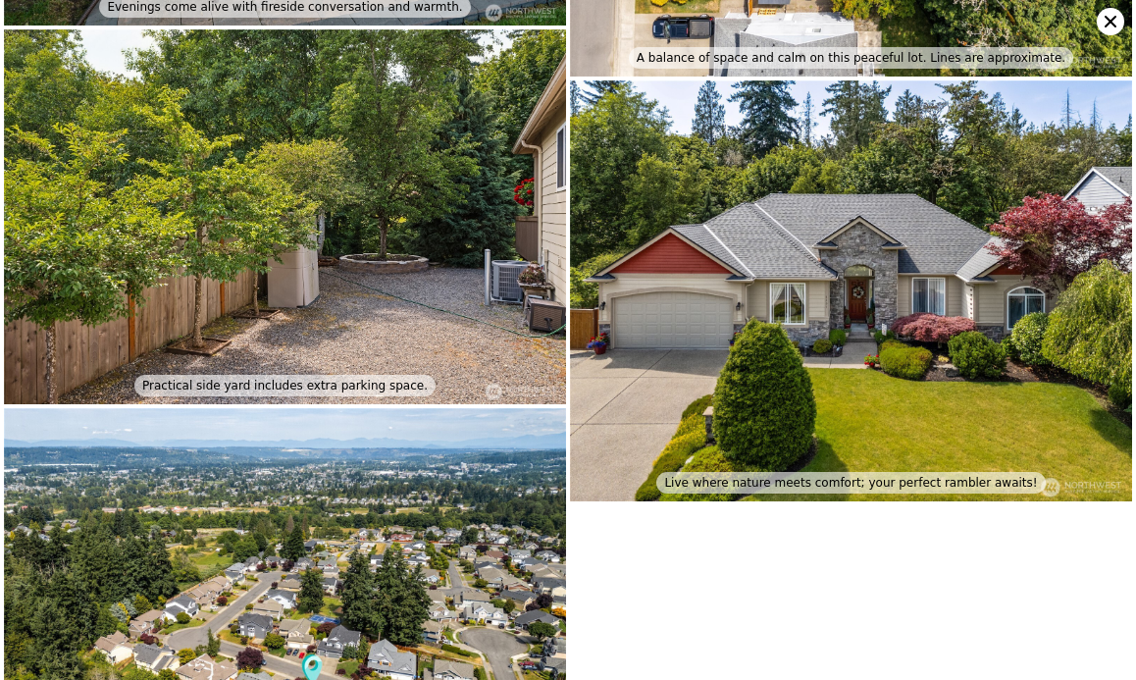
click at [751, 262] on img at bounding box center [851, 291] width 562 height 422
